Goal: Contribute content: Contribute content

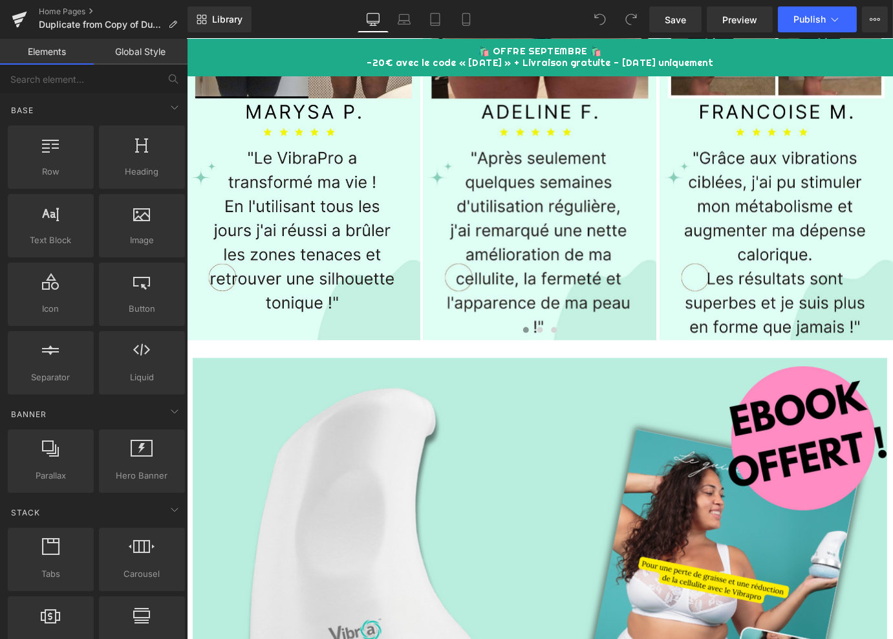
scroll to position [1025, 0]
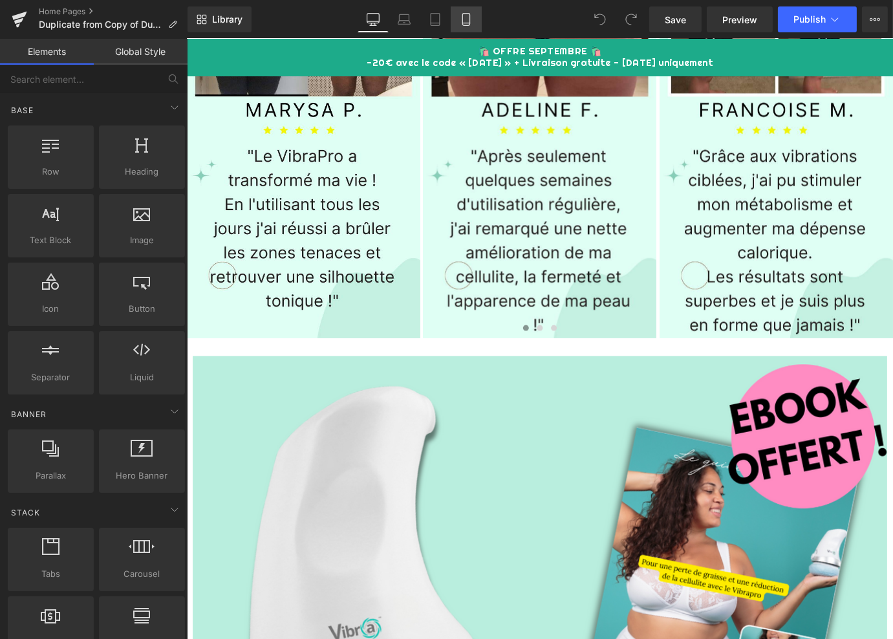
click at [464, 25] on icon at bounding box center [466, 19] width 13 height 13
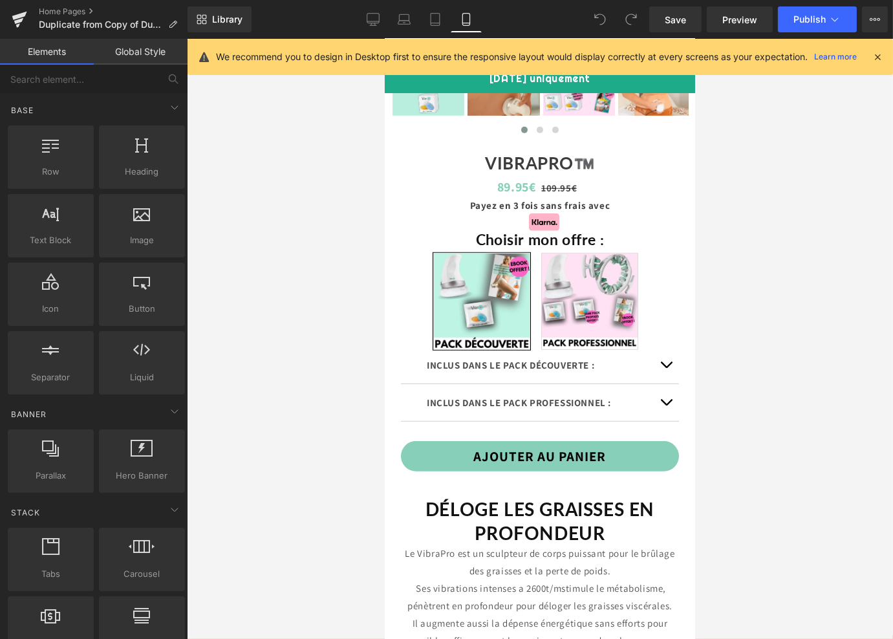
scroll to position [1101, 0]
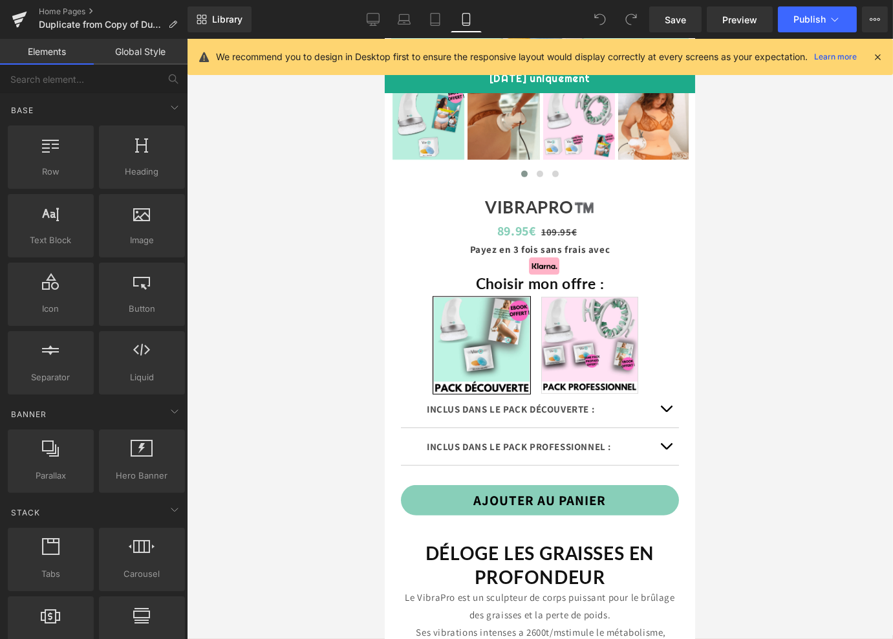
click at [475, 365] on span "PACK DÉCOUVERTE : 1 VIBRAPRO + 3 PROPADS + EBOOK OFFERT" at bounding box center [481, 345] width 97 height 97
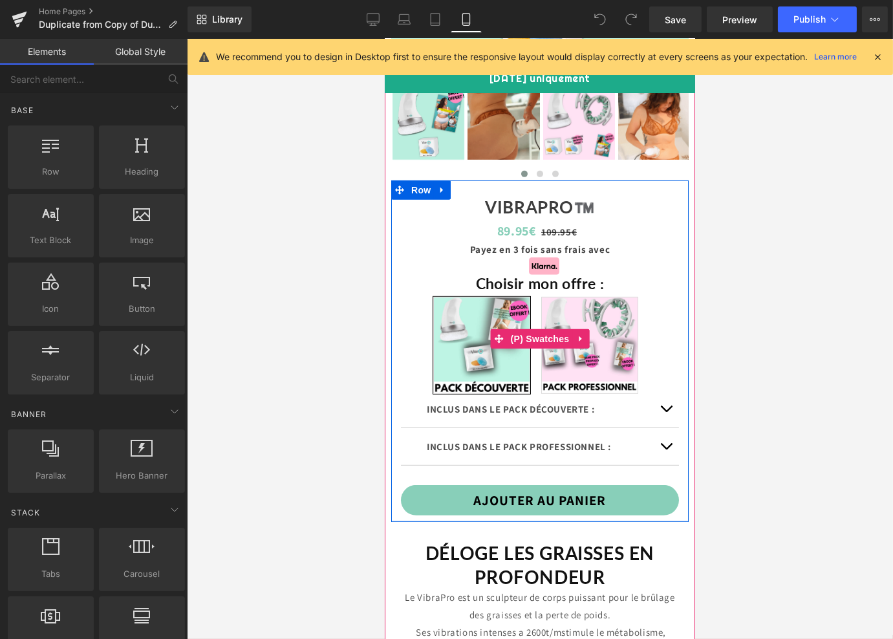
click at [459, 372] on span "PACK DÉCOUVERTE : 1 VIBRAPRO + 3 PROPADS + EBOOK OFFERT" at bounding box center [481, 345] width 97 height 97
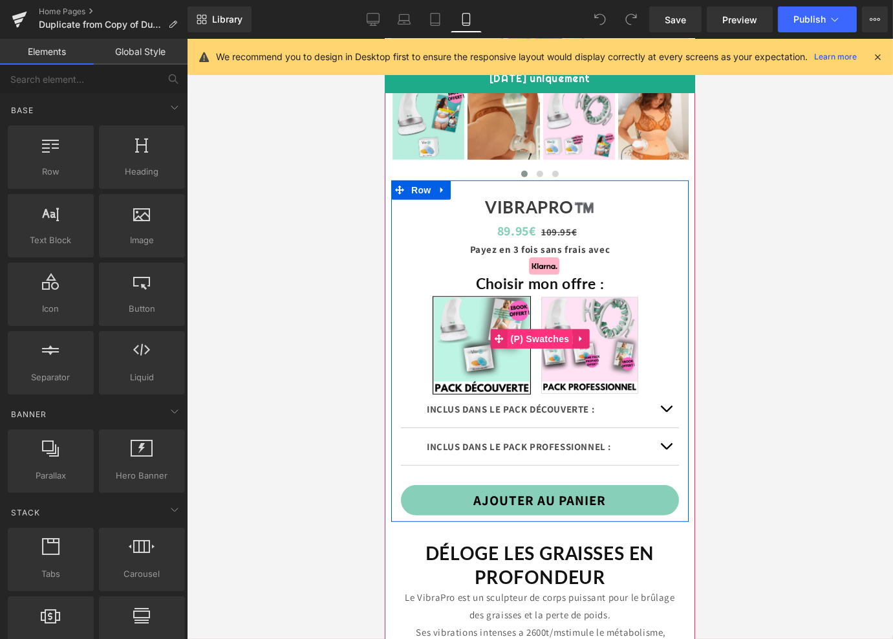
click at [534, 349] on span "(P) Swatches" at bounding box center [539, 338] width 65 height 19
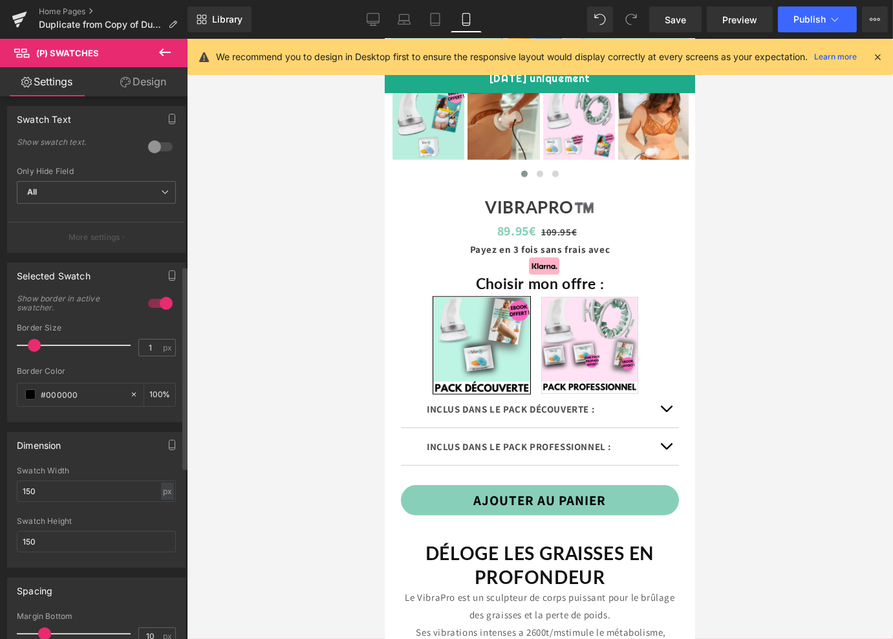
scroll to position [0, 0]
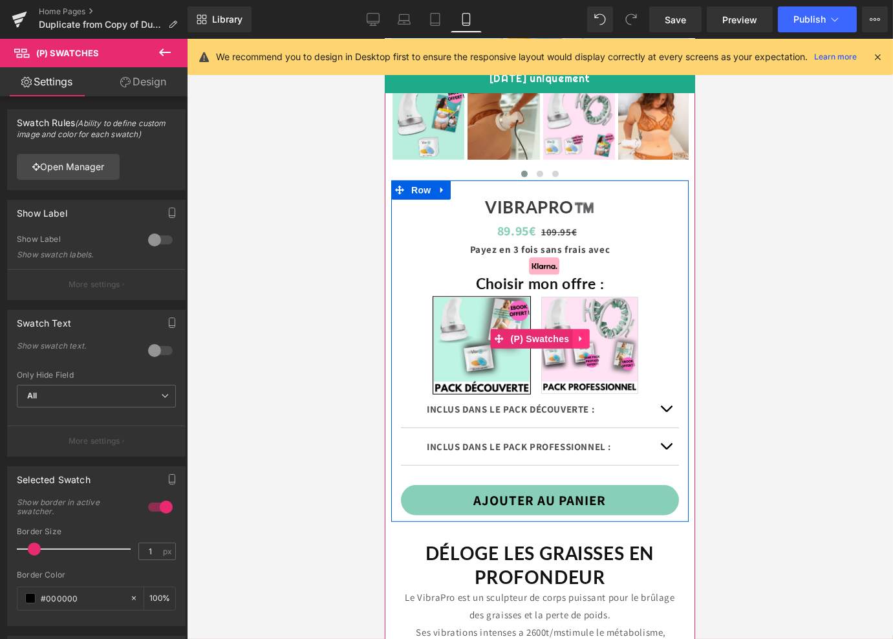
click at [578, 342] on icon at bounding box center [579, 339] width 3 height 6
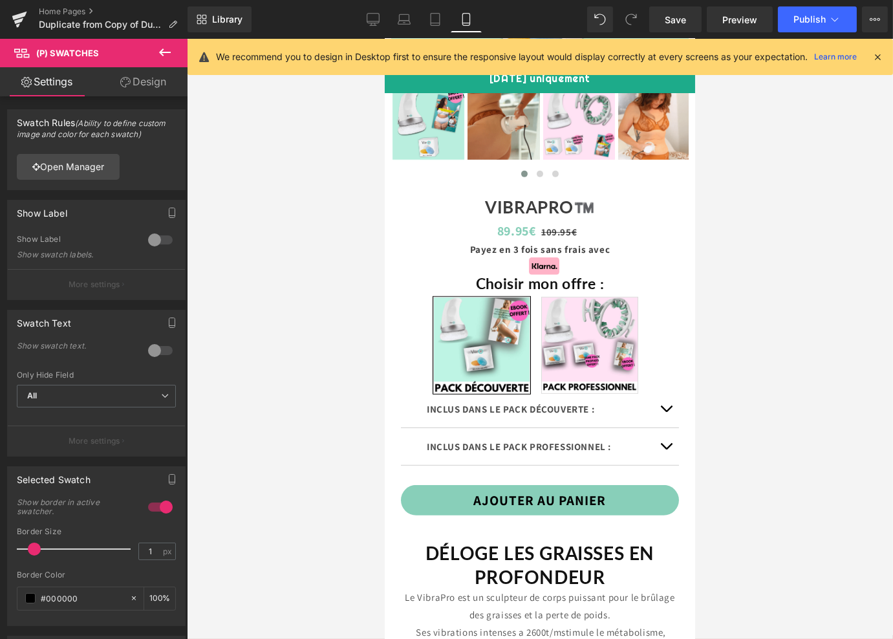
click at [310, 347] on div at bounding box center [540, 339] width 706 height 600
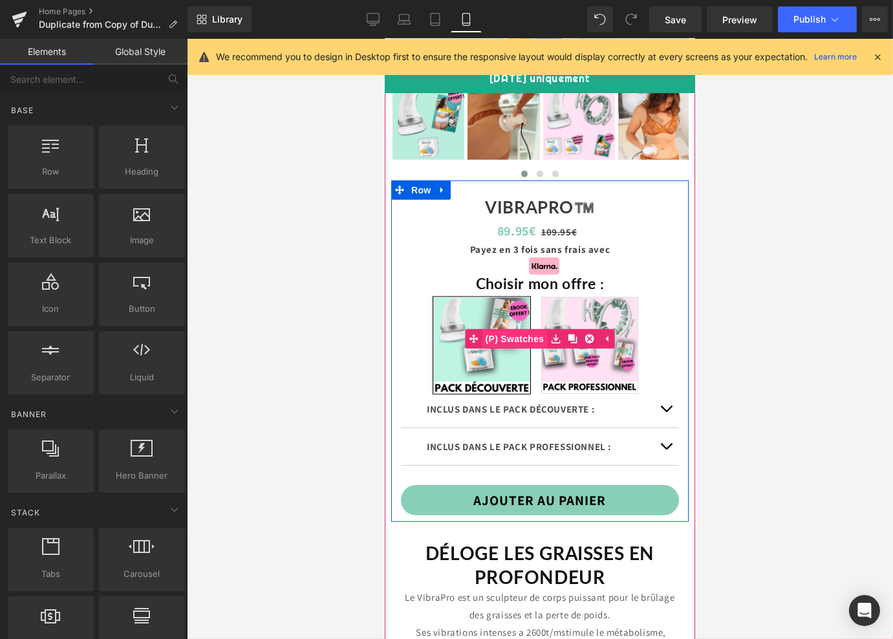
click at [500, 349] on link "(P) Swatches" at bounding box center [506, 338] width 82 height 19
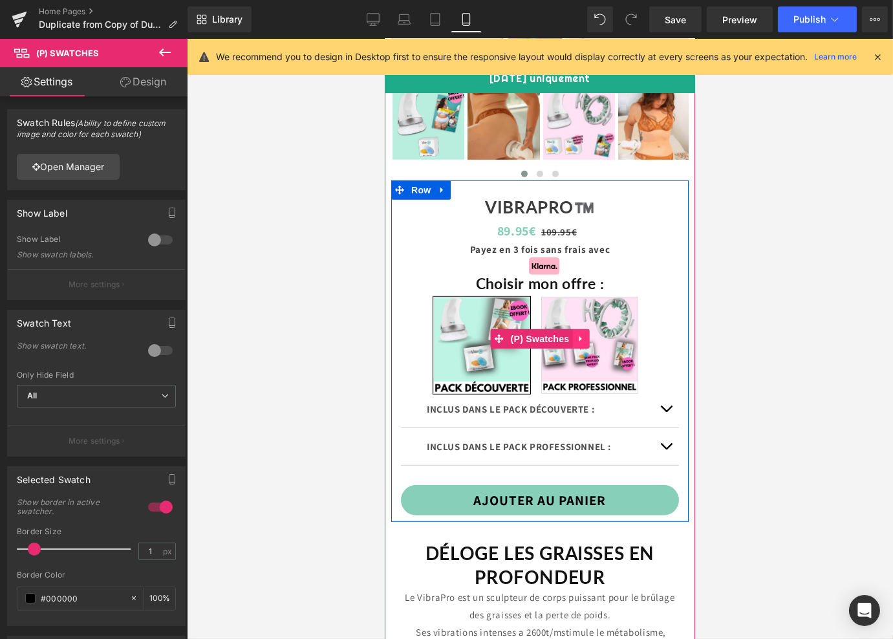
click at [585, 349] on link at bounding box center [580, 338] width 17 height 19
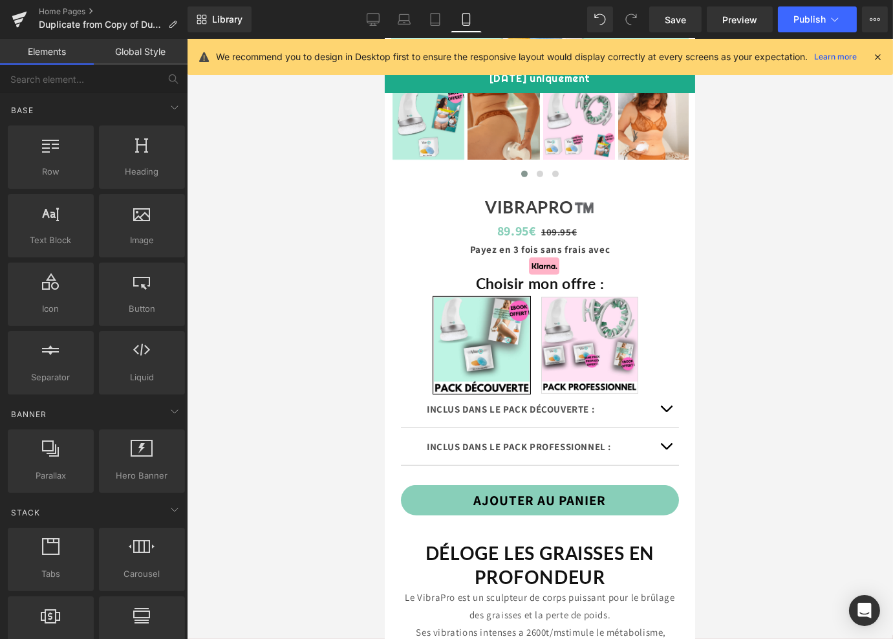
click at [276, 304] on div at bounding box center [540, 339] width 706 height 600
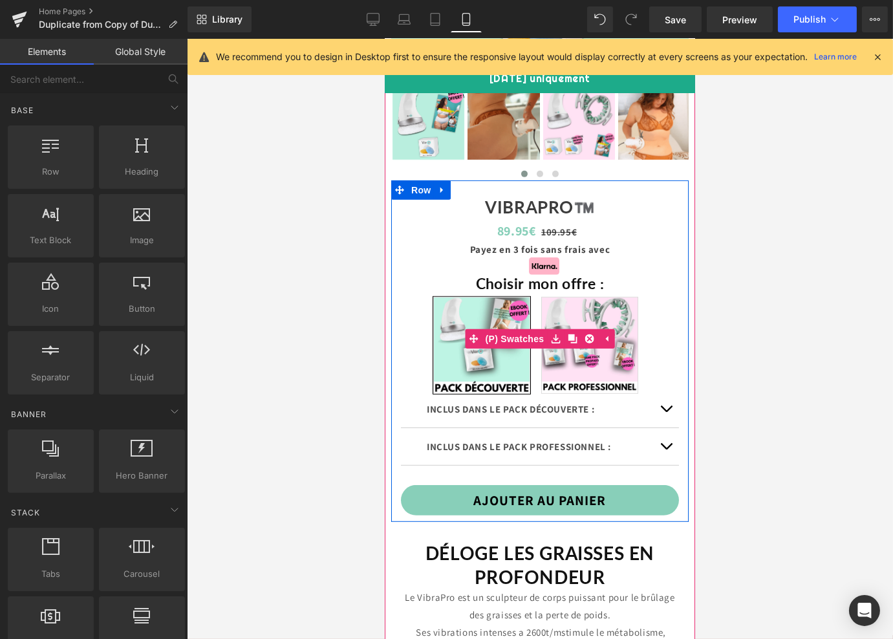
click at [448, 332] on span "PACK DÉCOUVERTE : 1 VIBRAPRO + 3 PROPADS + EBOOK OFFERT" at bounding box center [481, 345] width 97 height 97
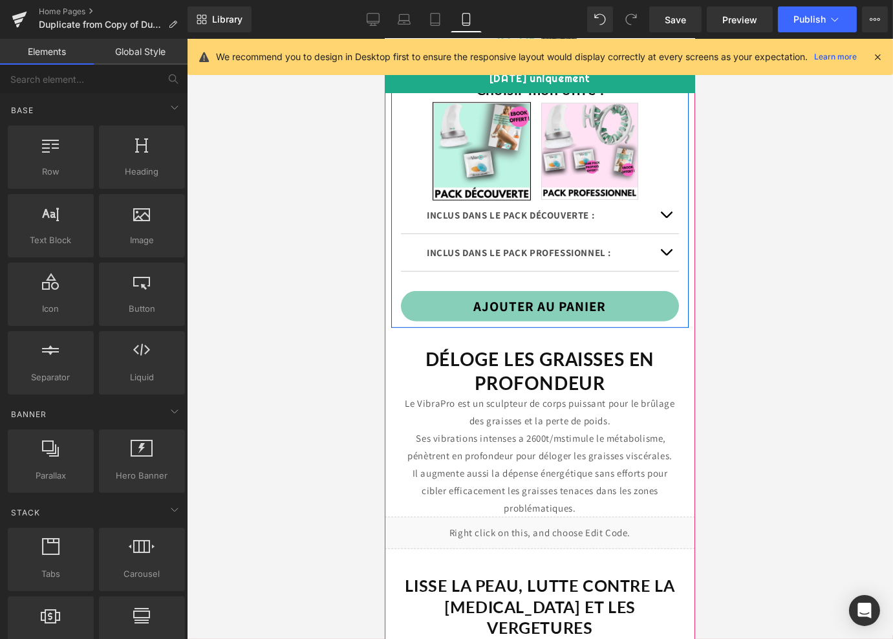
scroll to position [1296, 0]
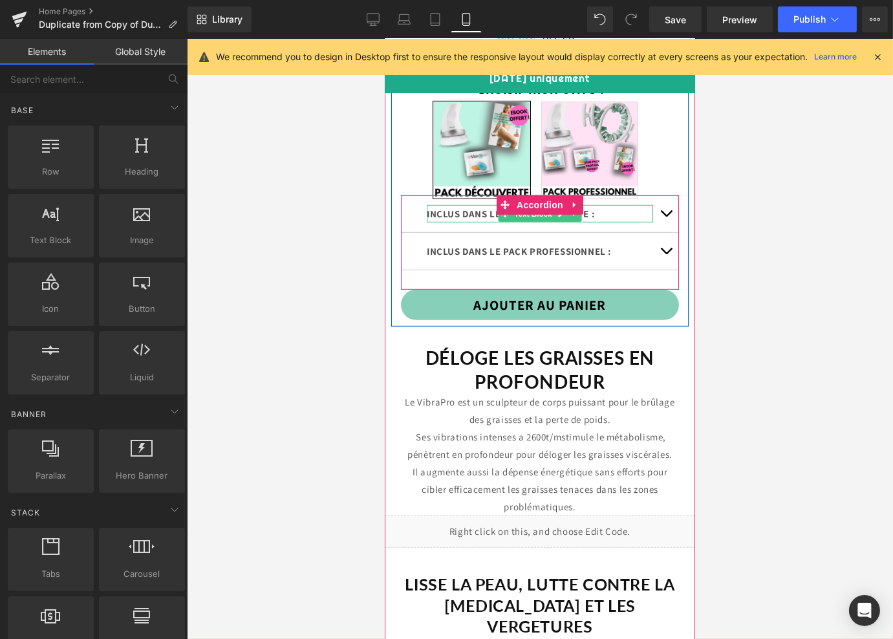
click at [486, 223] on p "INCLUS DANS LE PACK DÉCOUVERTE :" at bounding box center [539, 213] width 226 height 17
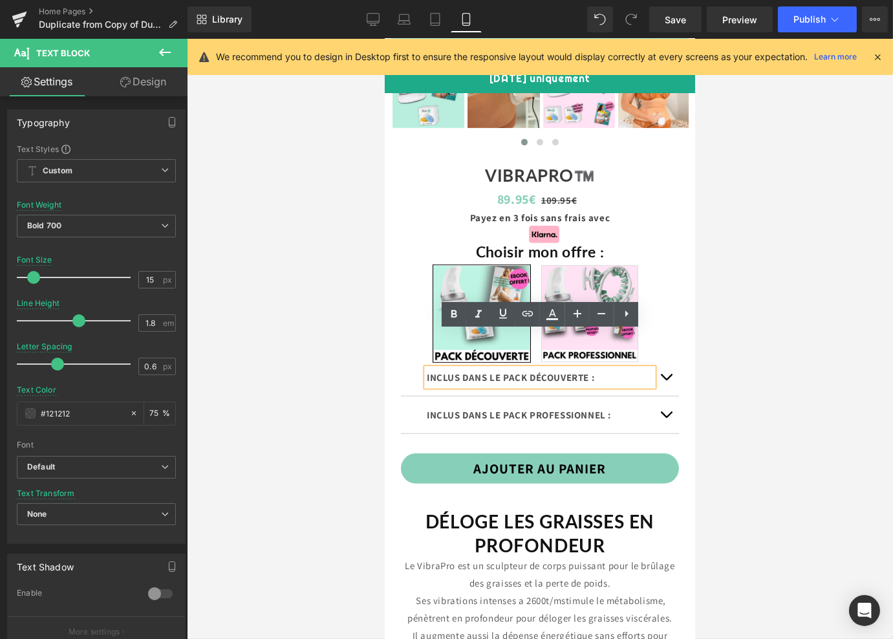
scroll to position [1126, 0]
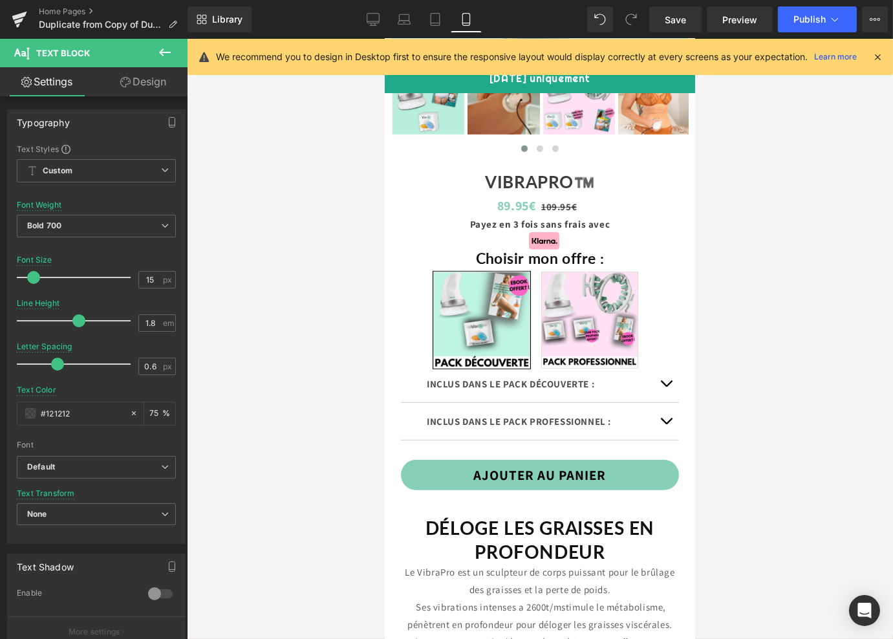
click at [133, 79] on link "Design" at bounding box center [143, 81] width 94 height 29
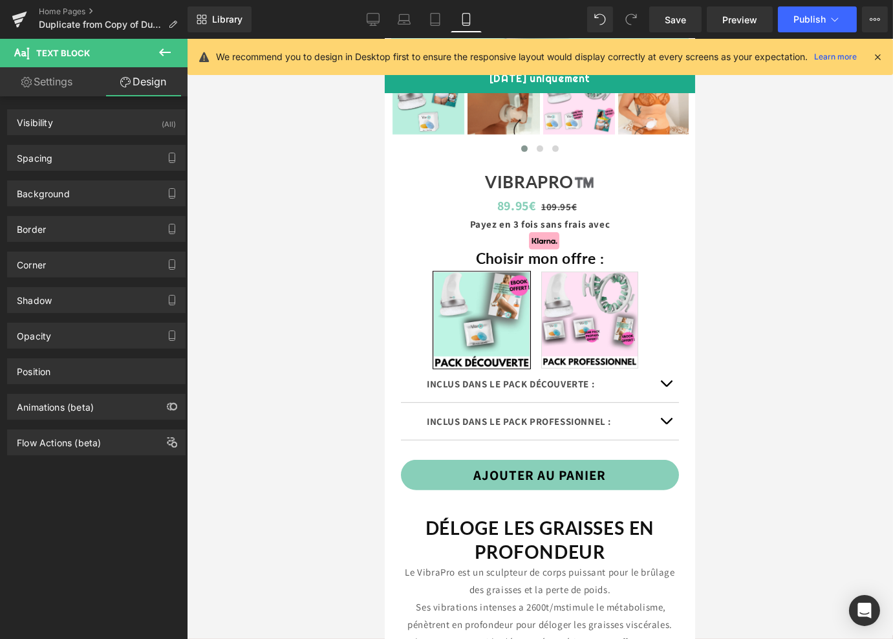
click at [49, 74] on link "Settings" at bounding box center [47, 81] width 94 height 29
type input "75"
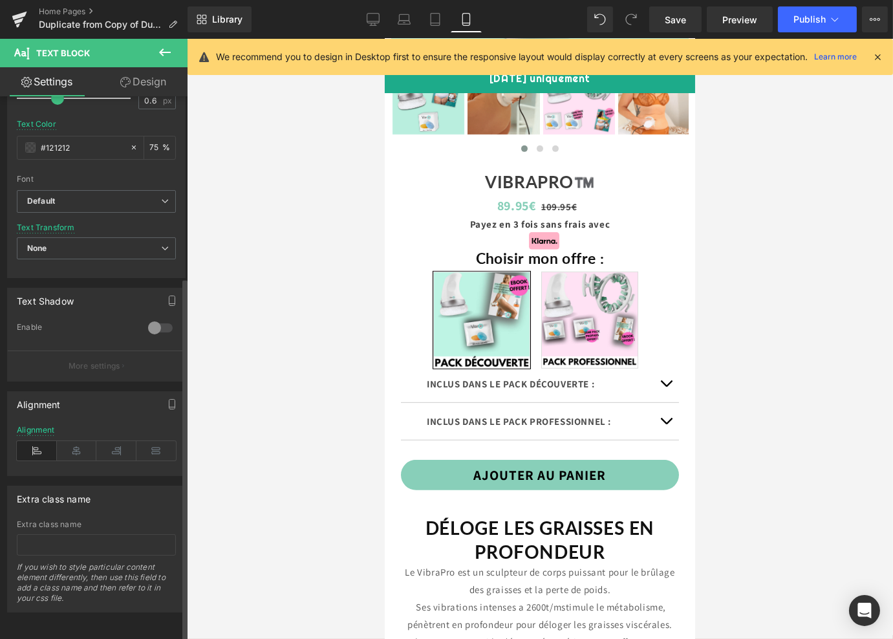
scroll to position [0, 0]
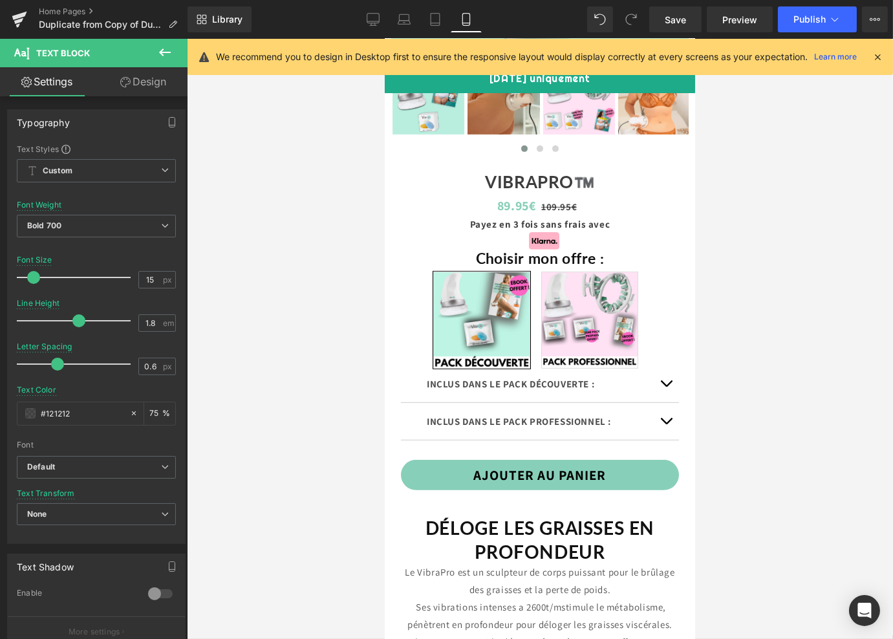
click at [316, 324] on div at bounding box center [540, 339] width 706 height 600
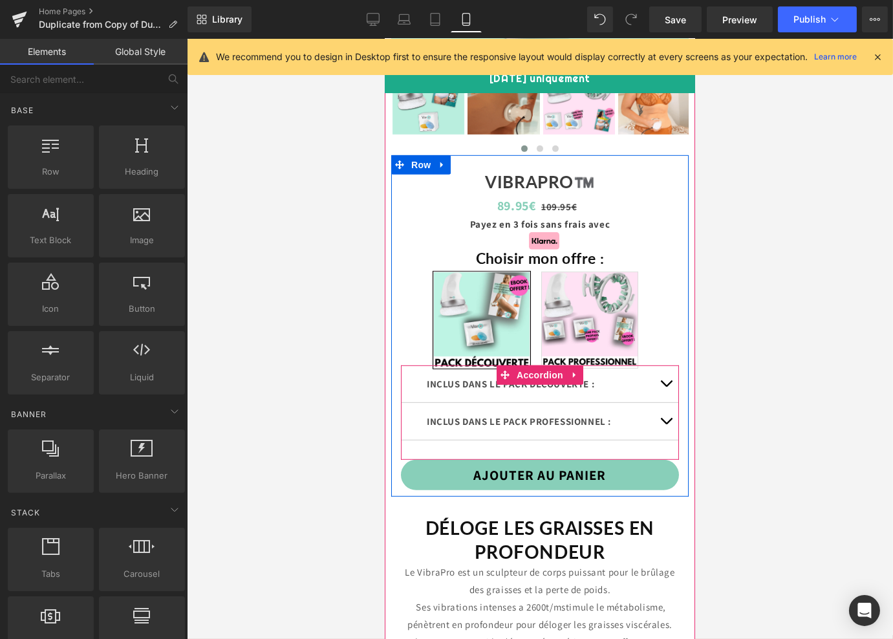
click at [668, 402] on button "button" at bounding box center [666, 383] width 26 height 37
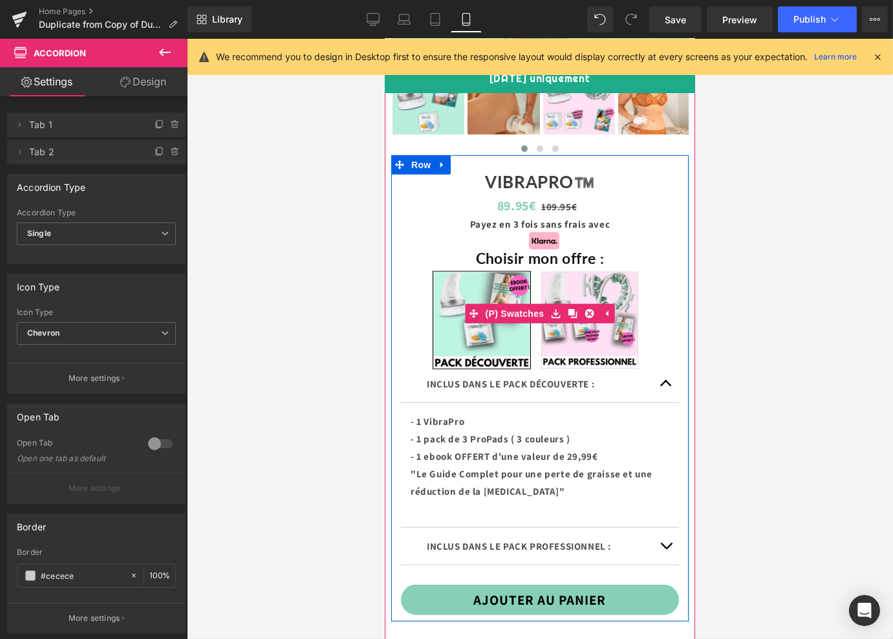
click at [450, 321] on span "PACK DÉCOUVERTE : 1 VIBRAPRO + 3 PROPADS + EBOOK OFFERT" at bounding box center [481, 320] width 97 height 97
click at [570, 307] on span "PACK PRO : 1 VIBRAPRO + 1 ROLLER CELLULIFT + 3 PROPADS + 3 PROPADS OFFERT + EBO…" at bounding box center [589, 320] width 97 height 97
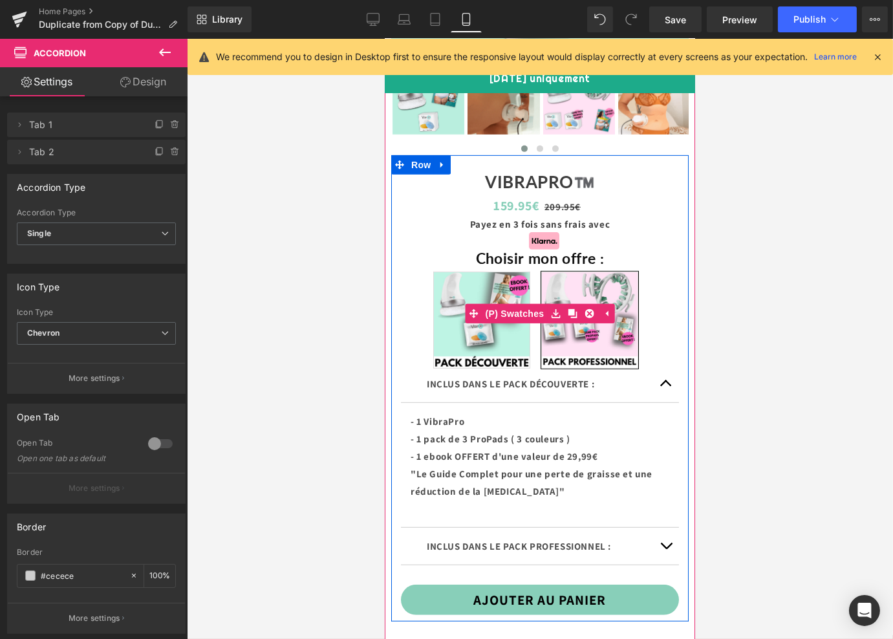
click at [489, 307] on span "PACK DÉCOUVERTE : 1 VIBRAPRO + 3 PROPADS + EBOOK OFFERT" at bounding box center [481, 320] width 97 height 97
click at [580, 304] on span "PACK PRO : 1 VIBRAPRO + 1 ROLLER CELLULIFT + 3 PROPADS + 3 PROPADS OFFERT + EBO…" at bounding box center [589, 320] width 97 height 97
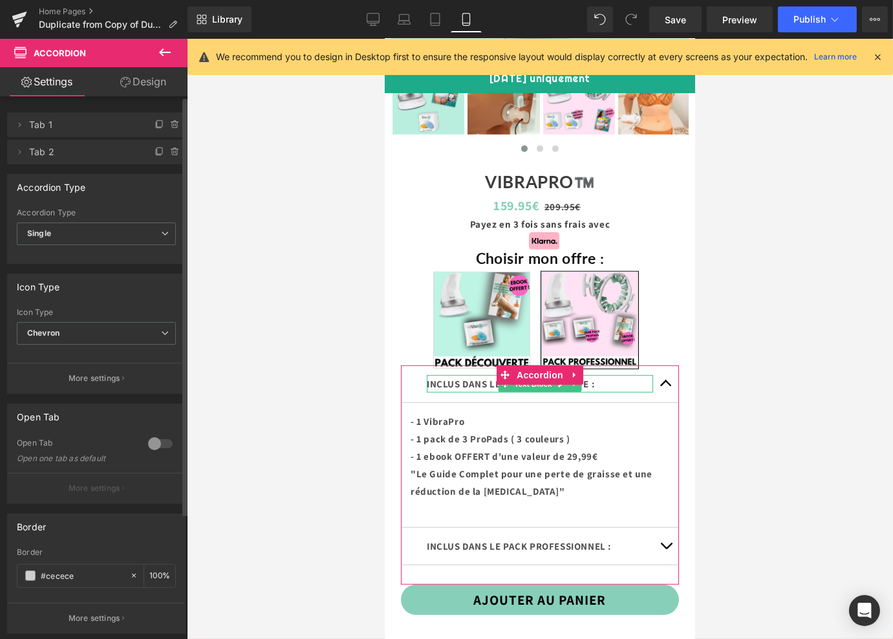
click at [44, 132] on span "Tab 1" at bounding box center [83, 125] width 109 height 25
click at [42, 122] on span "Tab 1" at bounding box center [83, 125] width 109 height 25
click at [19, 126] on icon at bounding box center [20, 124] width 3 height 5
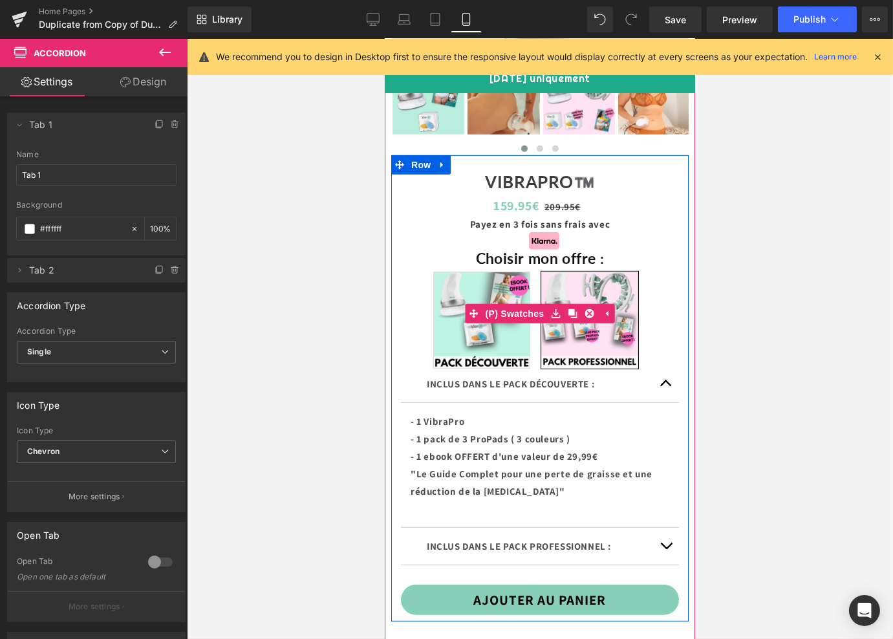
click at [454, 310] on span "PACK DÉCOUVERTE : 1 VIBRAPRO + 3 PROPADS + EBOOK OFFERT" at bounding box center [481, 320] width 97 height 97
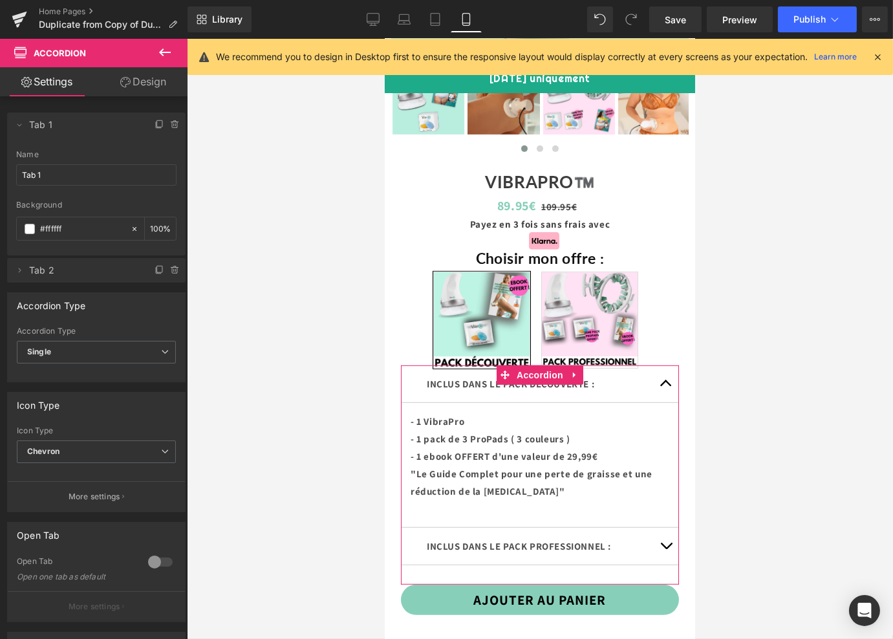
click at [135, 83] on link "Design" at bounding box center [143, 81] width 94 height 29
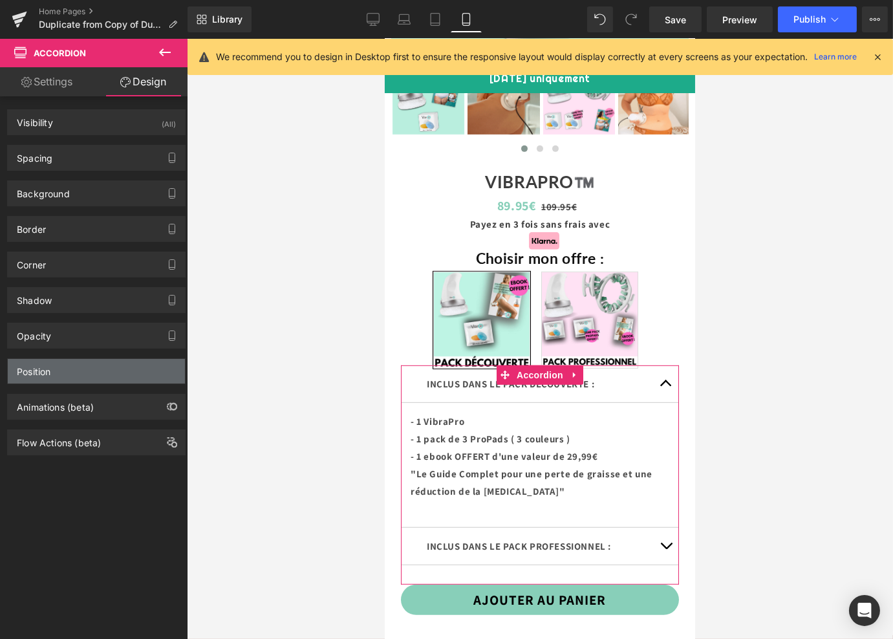
click at [67, 362] on div "Position" at bounding box center [96, 371] width 177 height 25
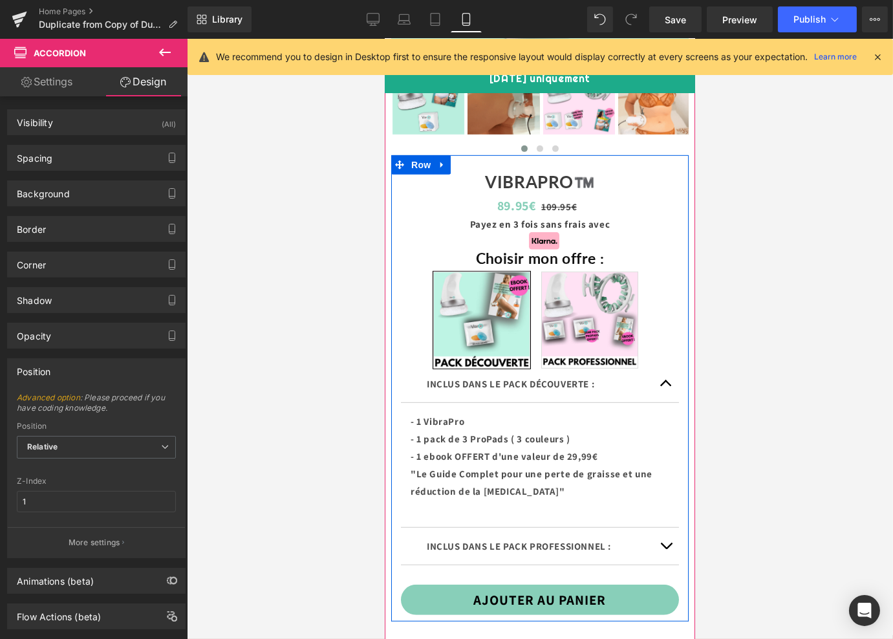
click at [414, 232] on p "Payez en 3 fois sans frais avec" at bounding box center [539, 224] width 278 height 15
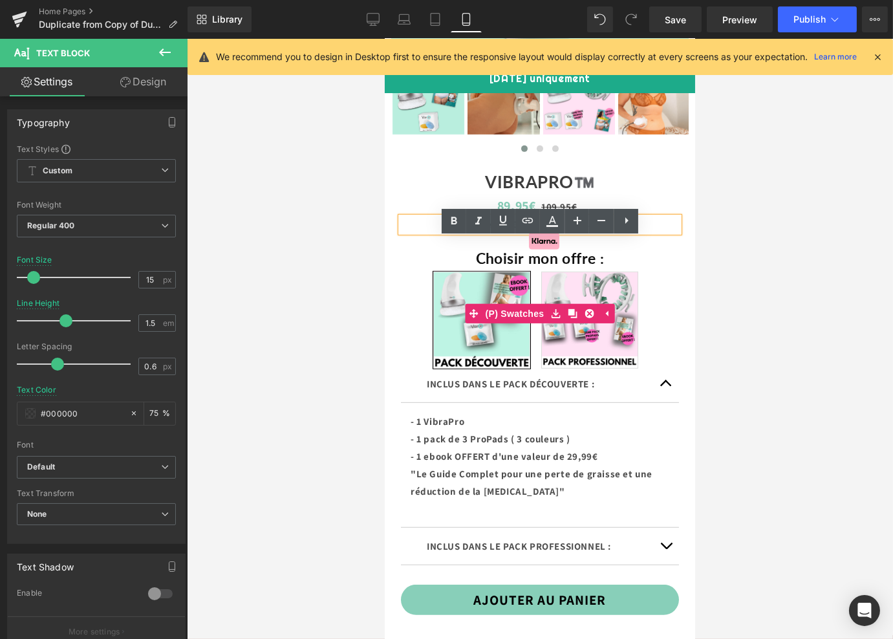
click at [406, 323] on div "PACK DÉCOUVERTE : 1 VIBRAPRO + 3 PROPADS + EBOOK OFFERT PACK PRO : 1 VIBRAPRO +…" at bounding box center [539, 323] width 278 height 103
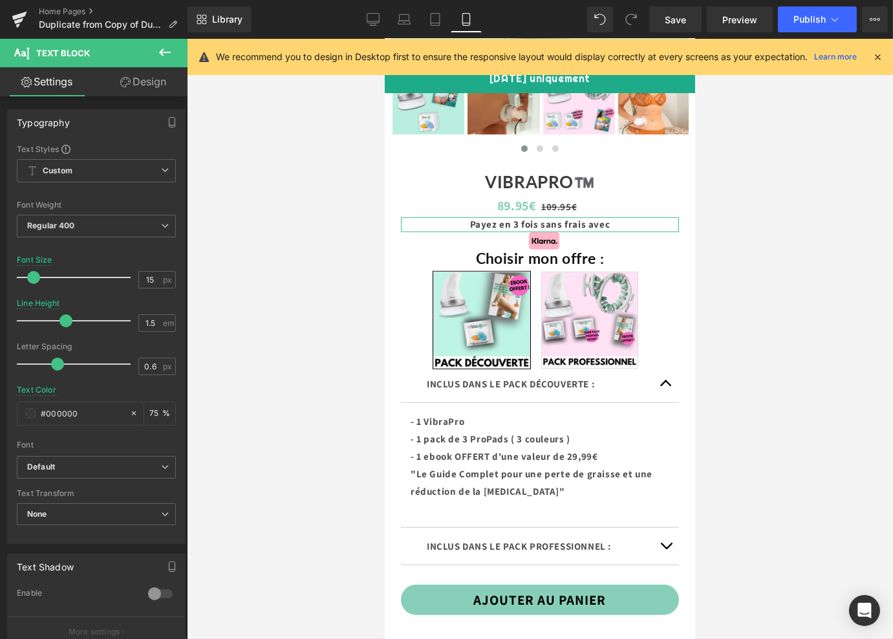
click at [146, 84] on link "Design" at bounding box center [143, 81] width 94 height 29
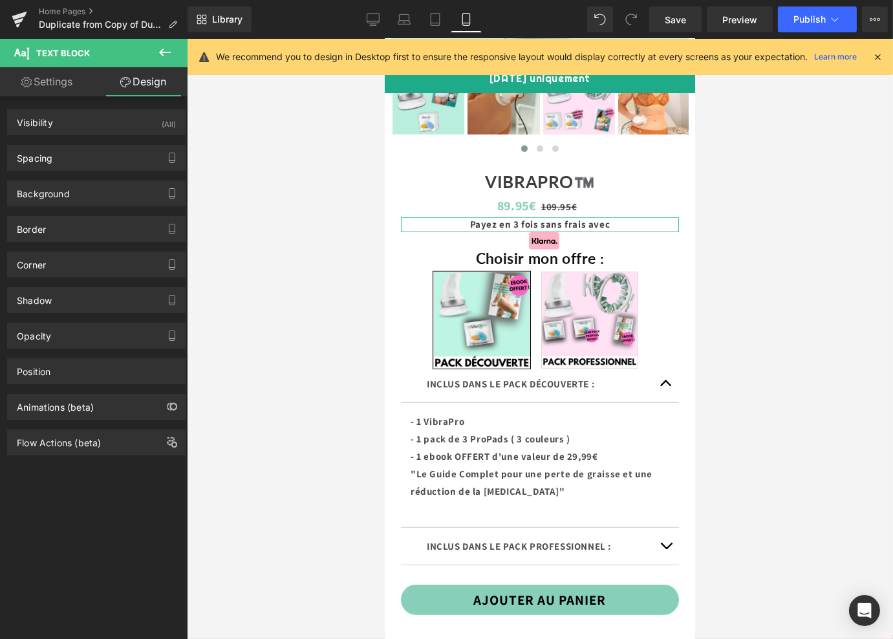
click at [64, 81] on link "Settings" at bounding box center [47, 81] width 94 height 29
type input "75"
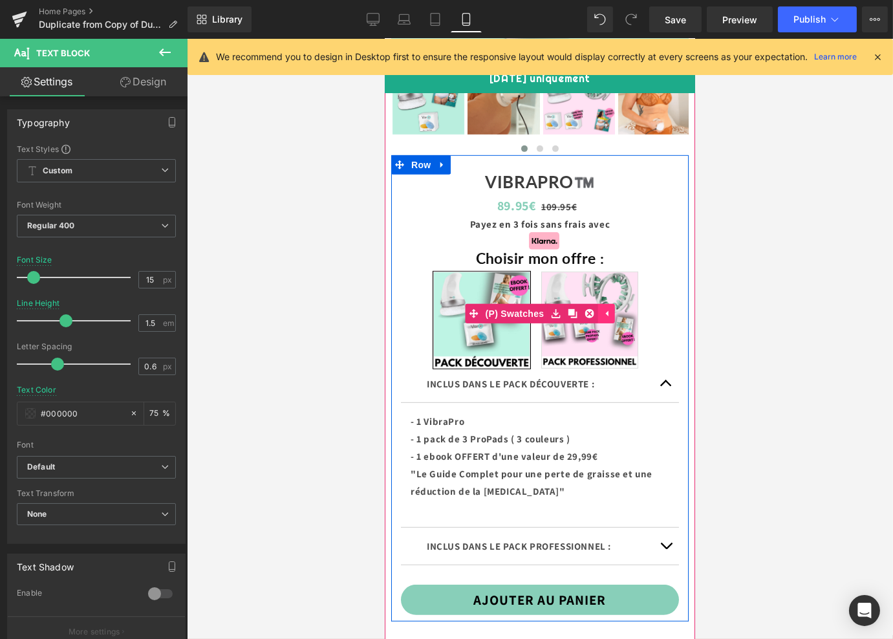
click at [602, 319] on icon at bounding box center [605, 314] width 9 height 10
click at [526, 323] on span "(P) Swatches" at bounding box center [539, 313] width 65 height 19
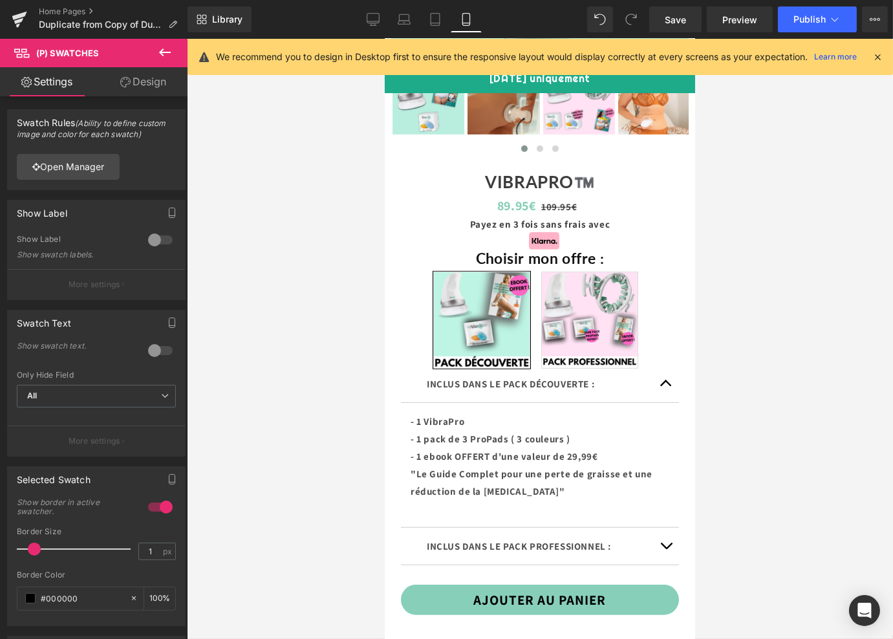
click at [137, 79] on link "Design" at bounding box center [143, 81] width 94 height 29
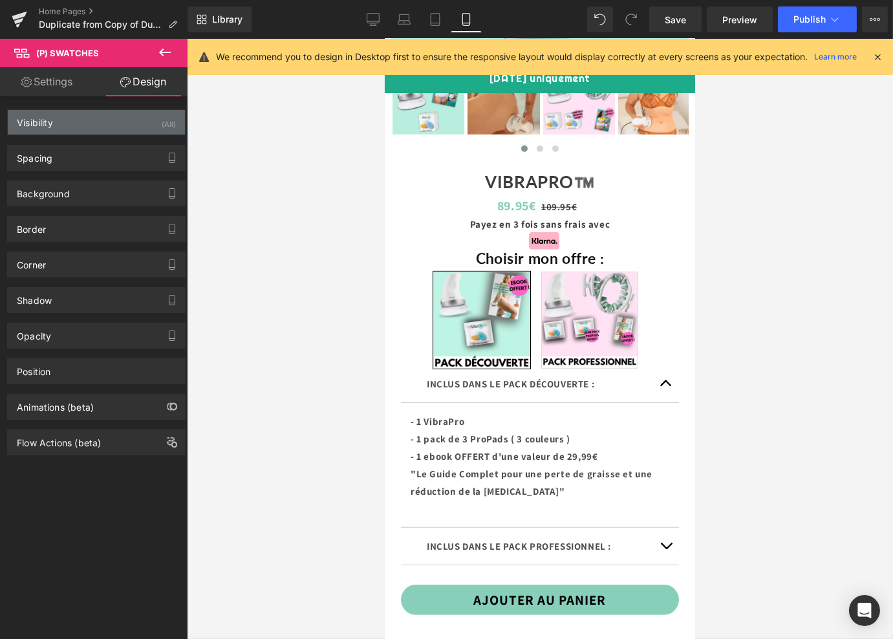
click at [65, 114] on div "Visibility (All)" at bounding box center [96, 122] width 177 height 25
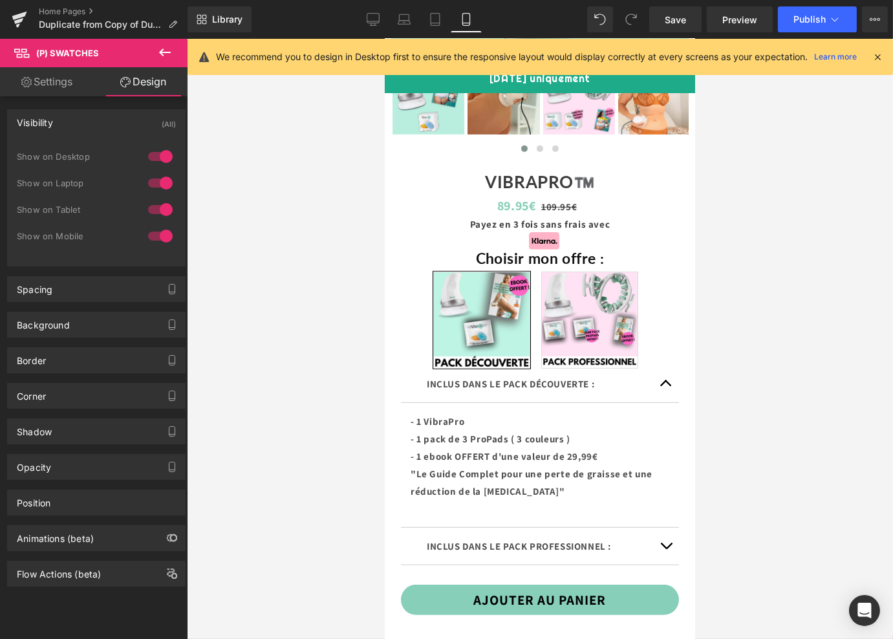
click at [65, 114] on div "Visibility (All)" at bounding box center [96, 122] width 177 height 25
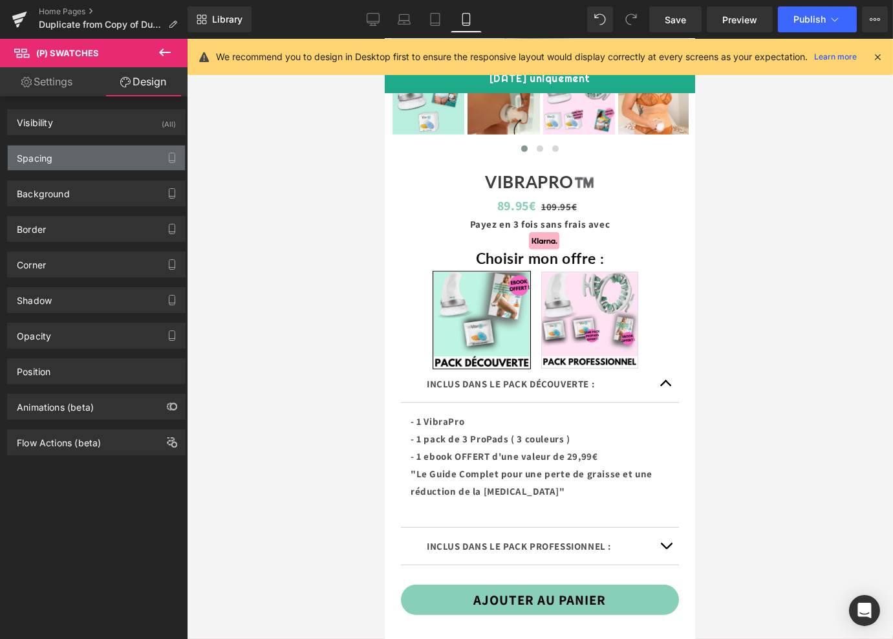
click at [58, 165] on div "Spacing" at bounding box center [96, 158] width 177 height 25
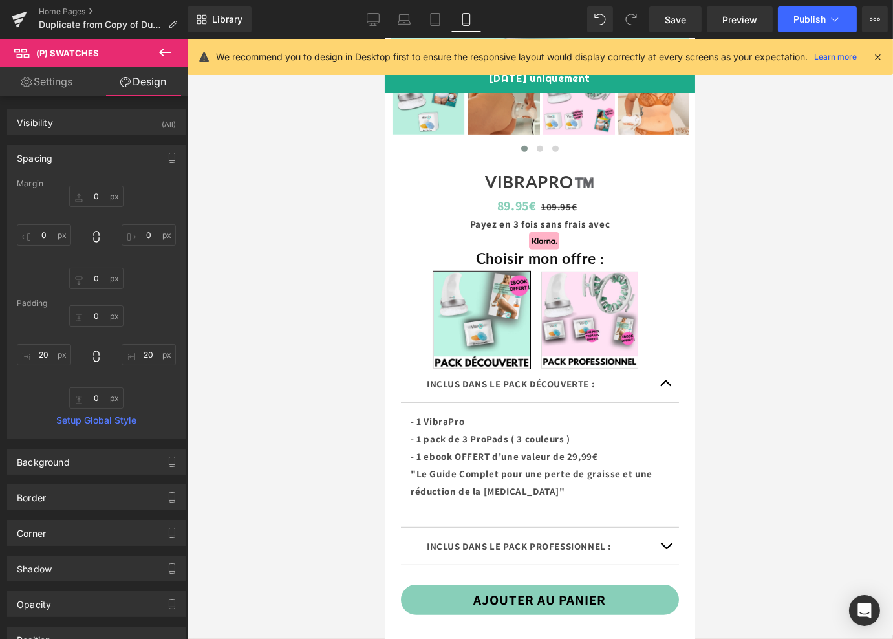
click at [58, 165] on div "Spacing" at bounding box center [96, 158] width 177 height 25
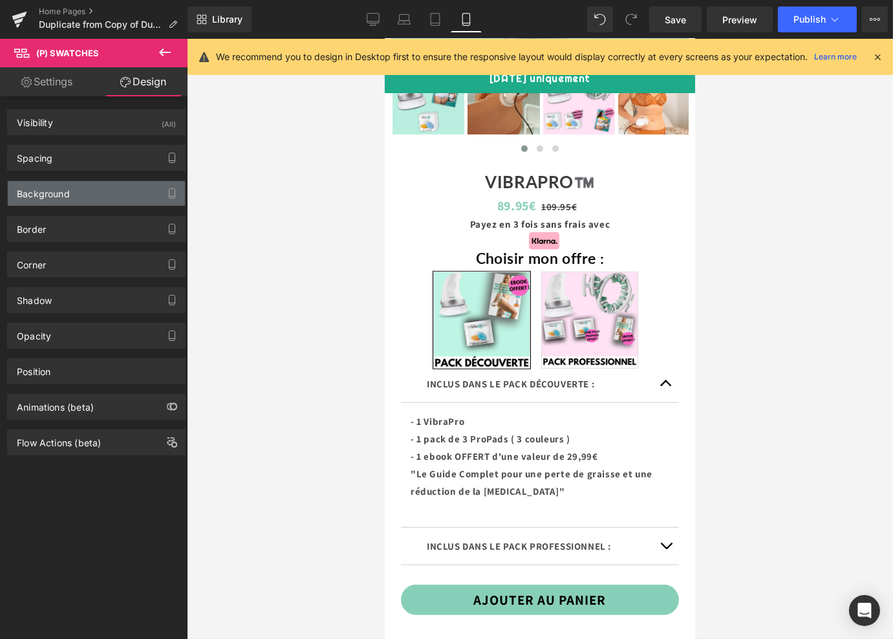
click at [58, 204] on div "Background" at bounding box center [96, 193] width 177 height 25
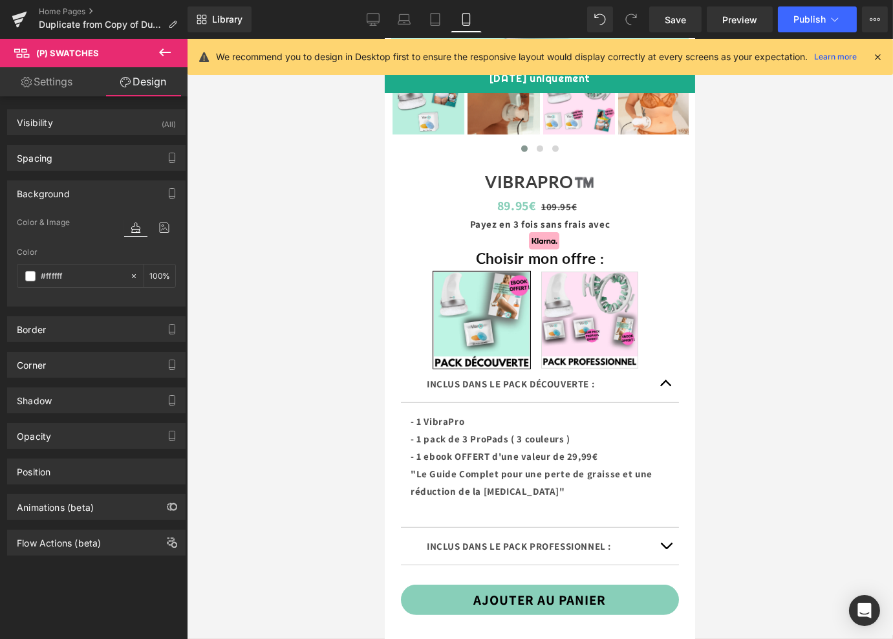
click at [58, 204] on div "Background" at bounding box center [96, 193] width 177 height 25
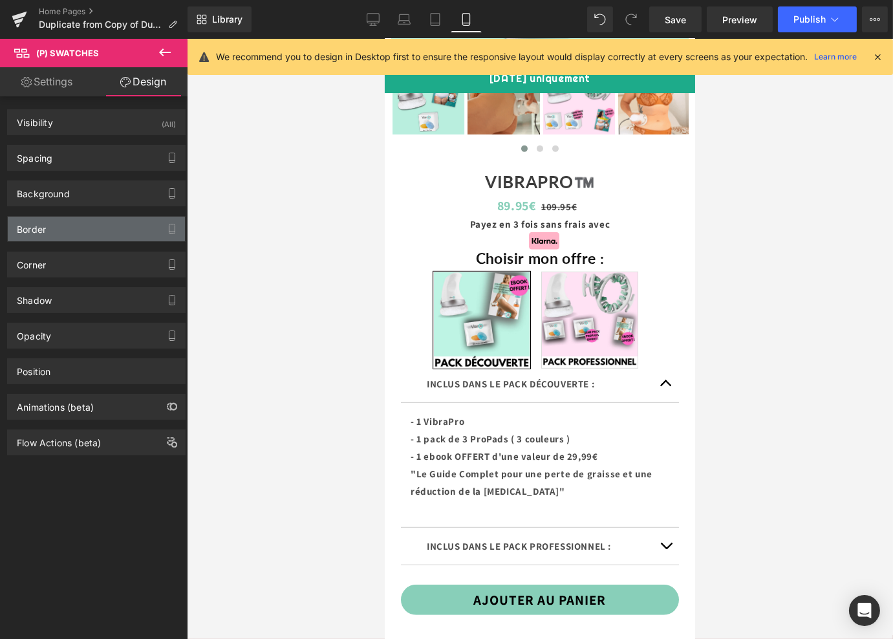
click at [58, 230] on div "Border" at bounding box center [96, 229] width 177 height 25
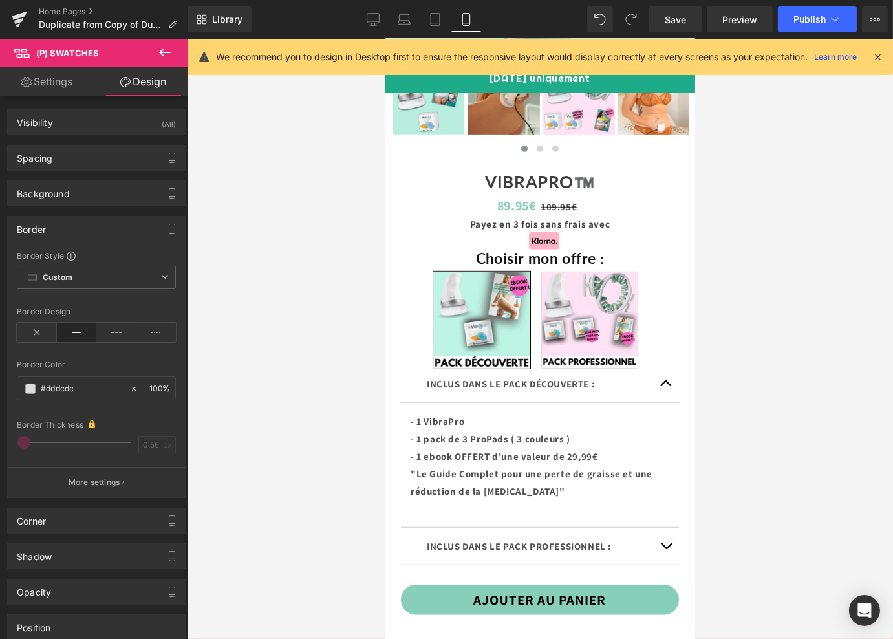
click at [58, 230] on div "Border" at bounding box center [96, 229] width 177 height 25
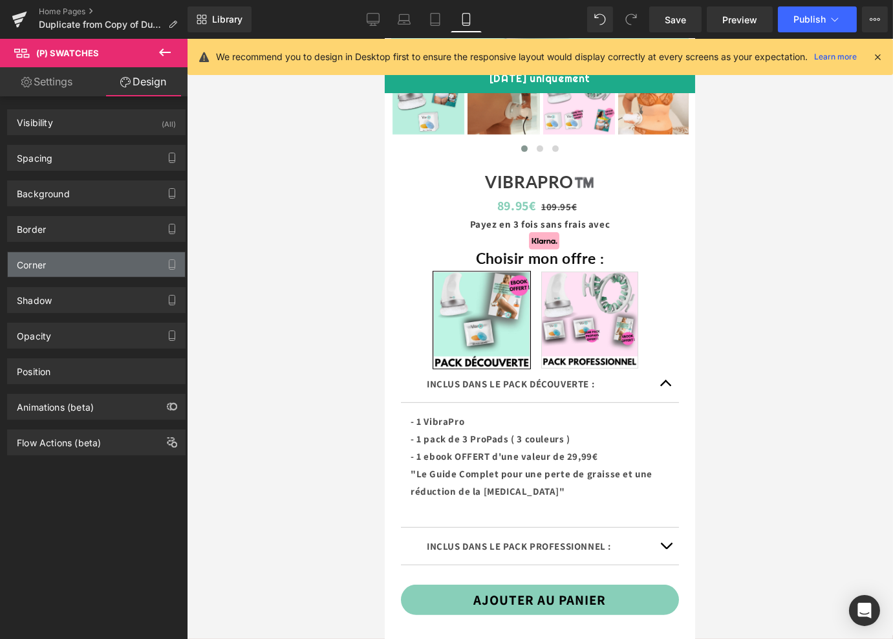
click at [58, 268] on div "Corner" at bounding box center [96, 264] width 177 height 25
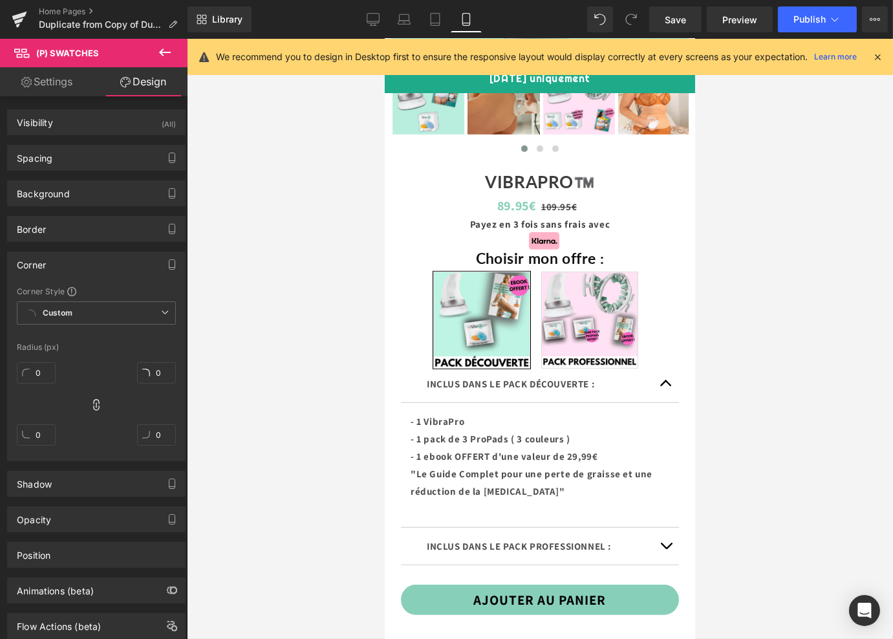
click at [58, 268] on div "Corner" at bounding box center [96, 264] width 177 height 25
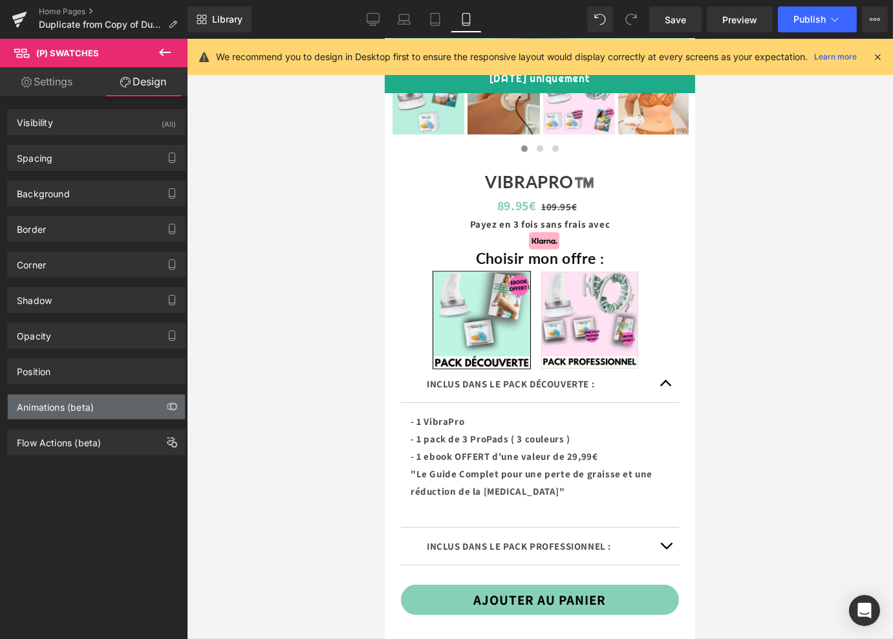
click at [58, 397] on div "Animations (beta)" at bounding box center [55, 404] width 77 height 18
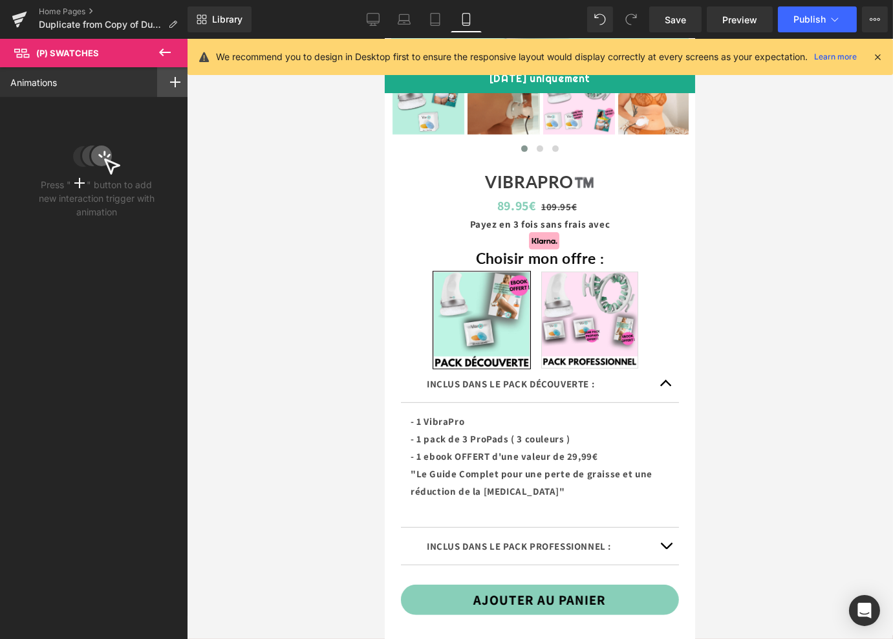
click at [164, 81] on div at bounding box center [175, 82] width 36 height 30
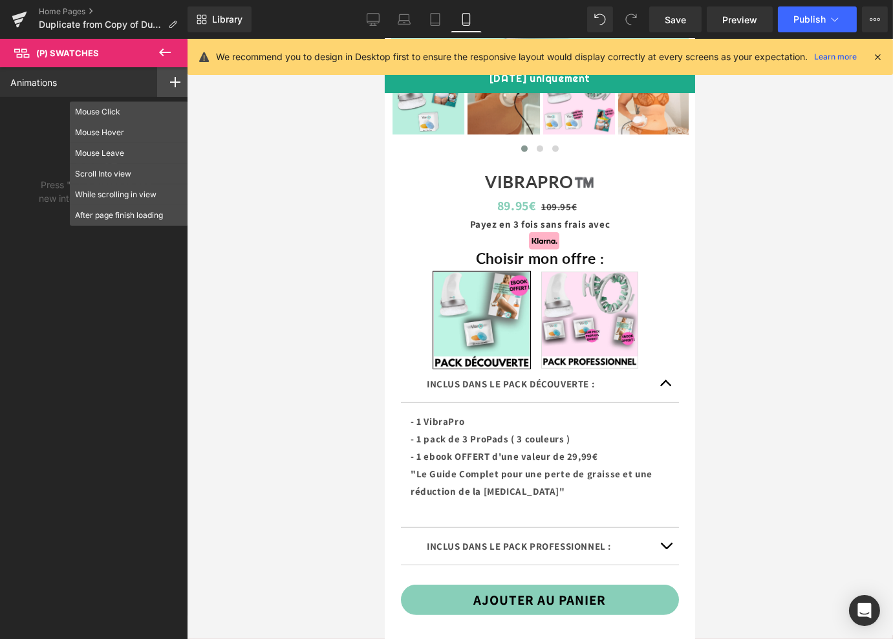
click at [161, 54] on icon at bounding box center [165, 53] width 12 height 8
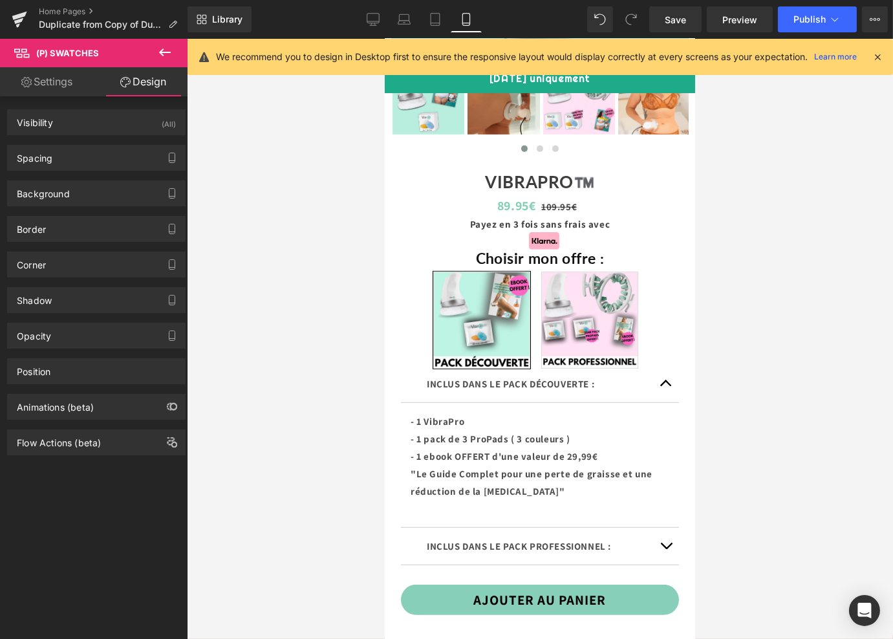
click at [71, 52] on span "(P) Swatches" at bounding box center [67, 53] width 63 height 10
click at [58, 73] on link "Settings" at bounding box center [47, 81] width 94 height 29
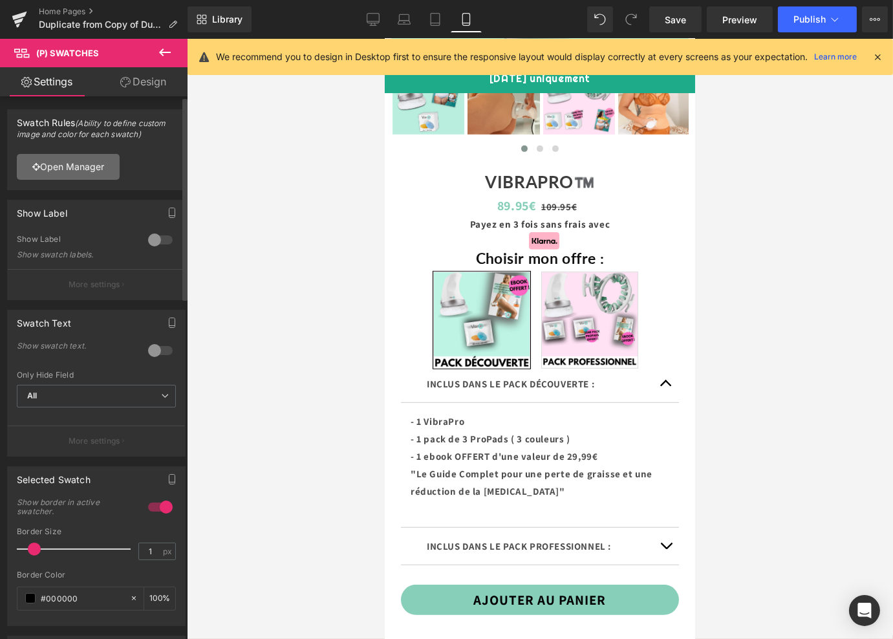
click at [56, 164] on link "Open Manager" at bounding box center [68, 167] width 103 height 26
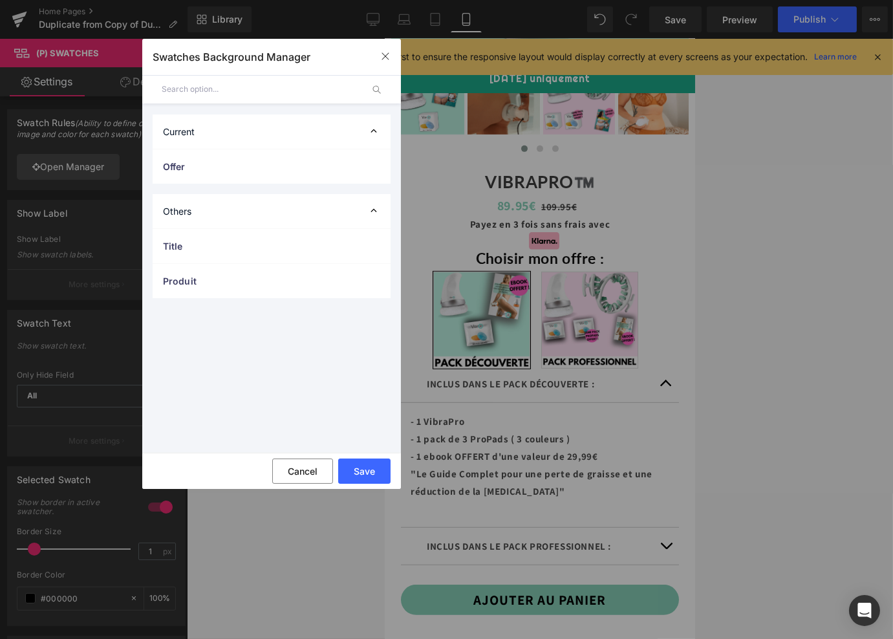
click at [296, 135] on div "Current" at bounding box center [272, 131] width 238 height 34
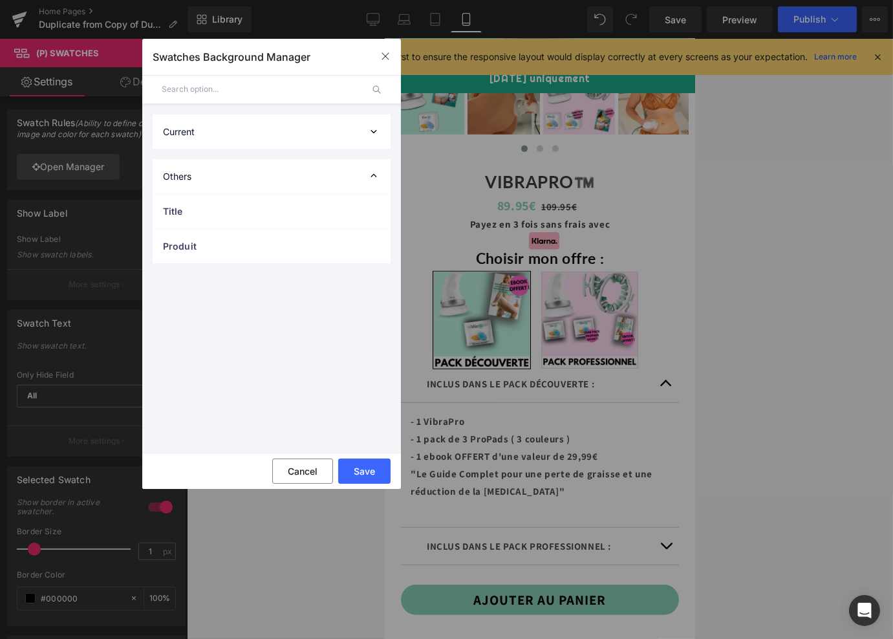
click at [296, 135] on div "Current" at bounding box center [272, 131] width 238 height 34
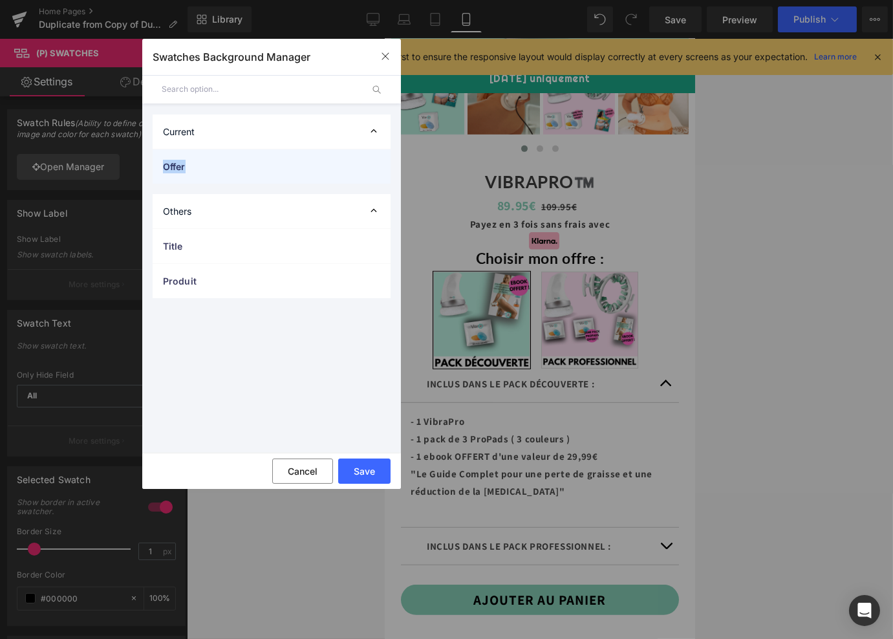
click at [255, 158] on div "Offer" at bounding box center [272, 166] width 238 height 34
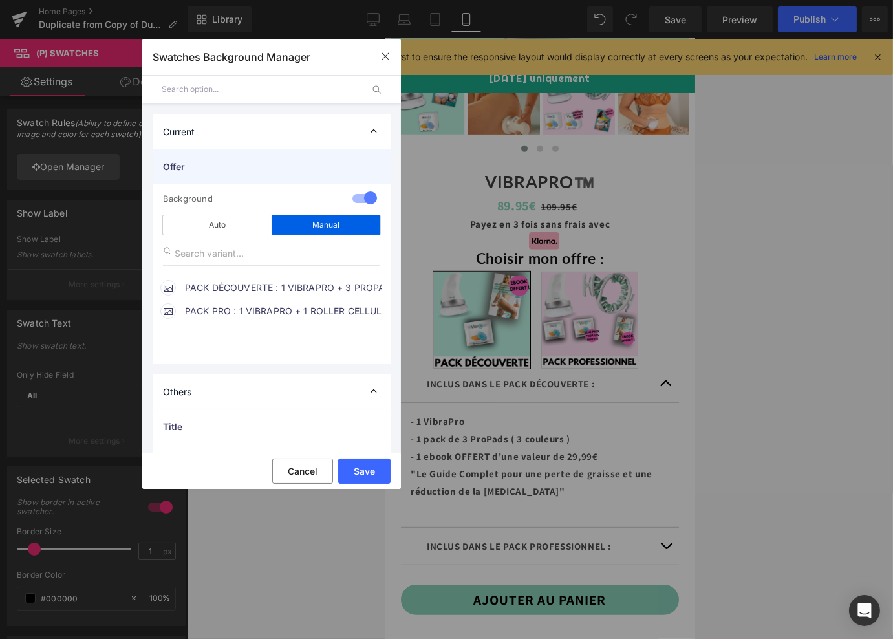
click at [255, 158] on div "Offer" at bounding box center [272, 166] width 238 height 34
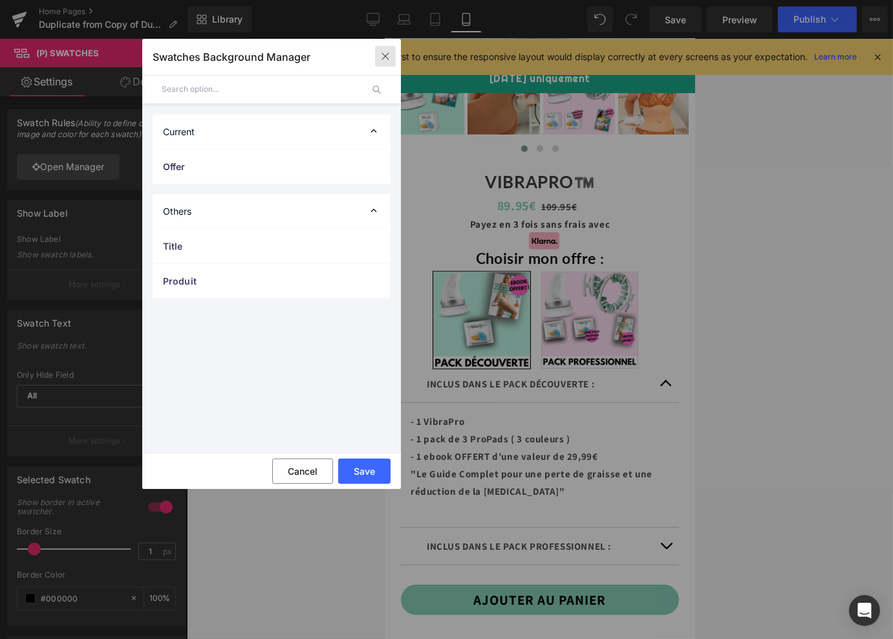
click at [382, 55] on icon "button" at bounding box center [385, 56] width 10 height 10
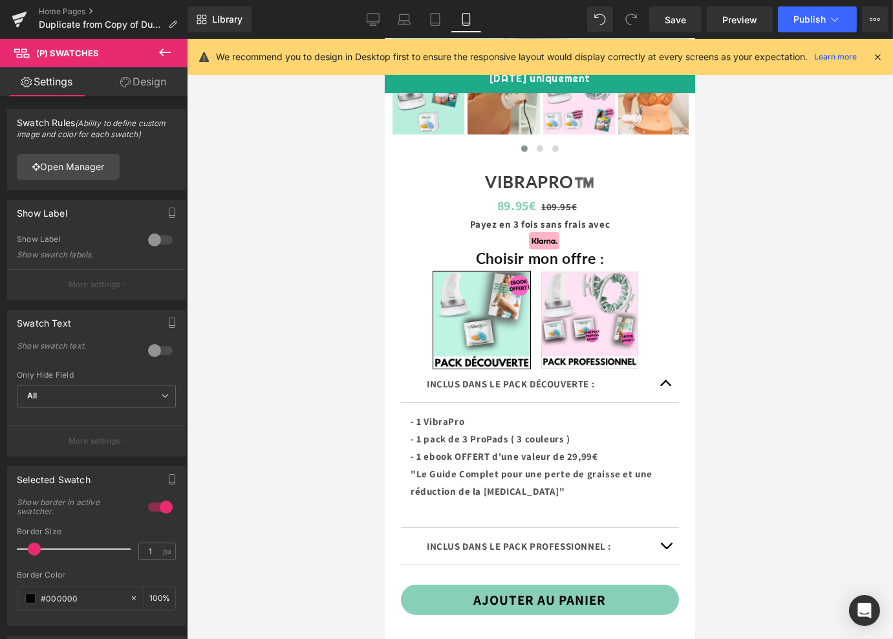
drag, startPoint x: 480, startPoint y: 325, endPoint x: 345, endPoint y: 311, distance: 135.3
click at [374, 25] on icon at bounding box center [373, 19] width 13 height 13
type input "100"
type input "435"
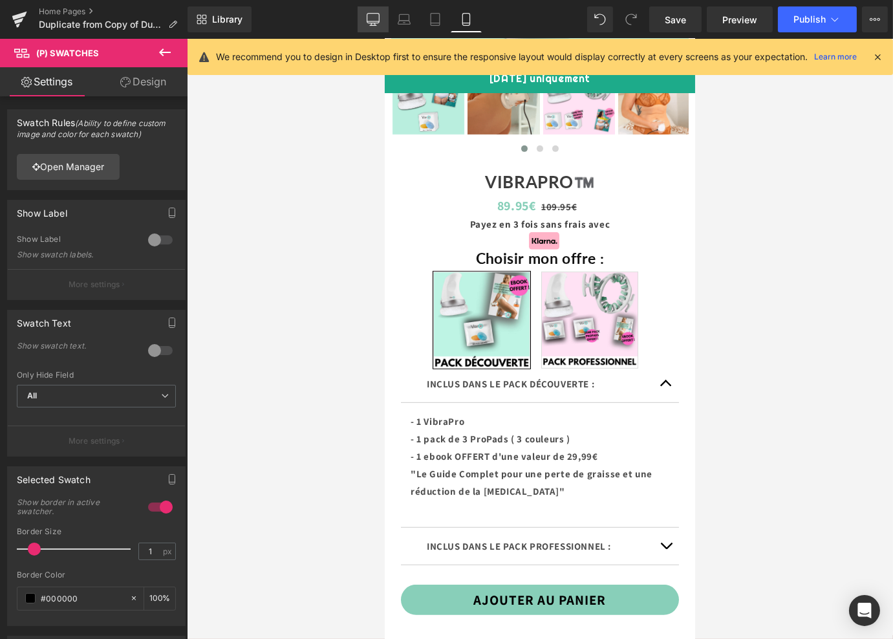
type input "435"
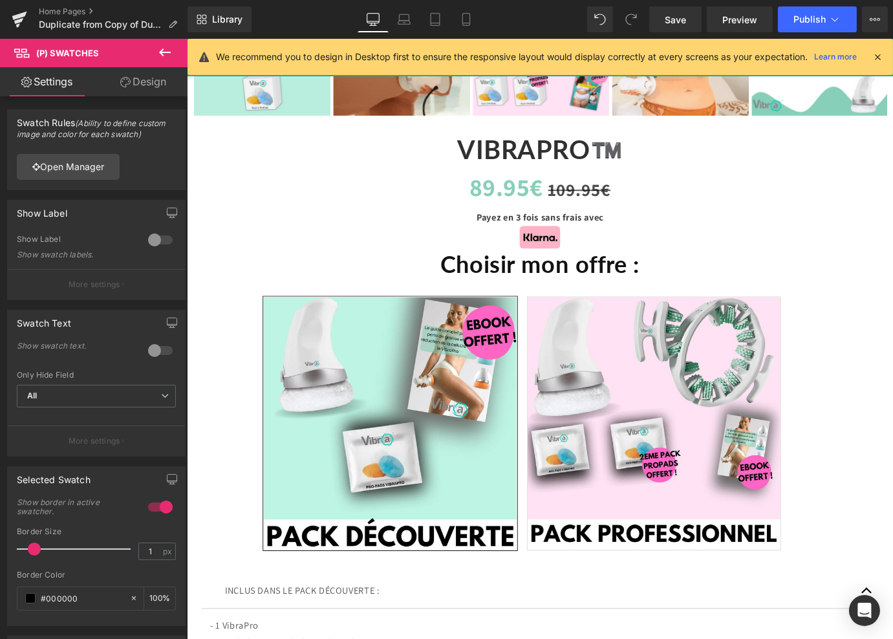
scroll to position [2223, 0]
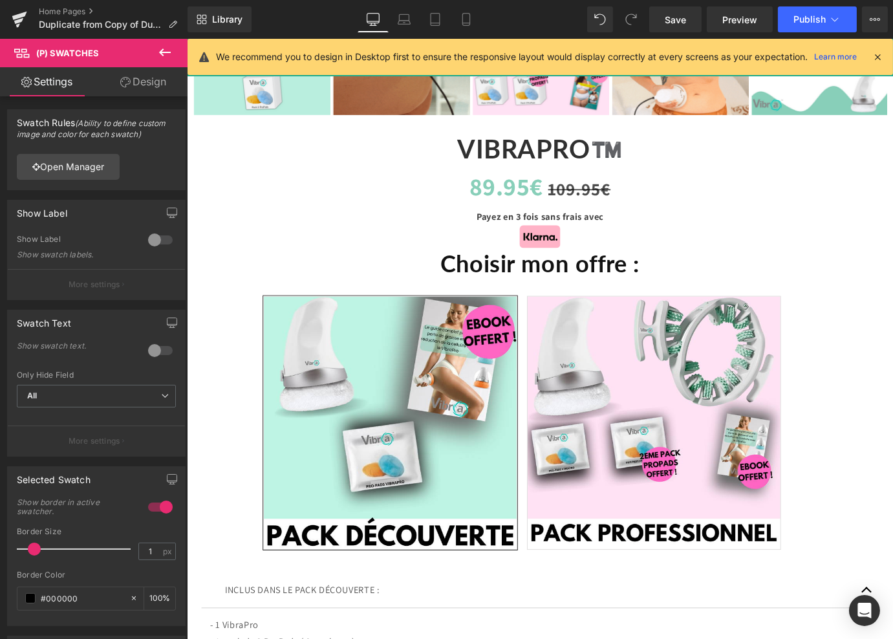
click at [402, 442] on span "PACK DÉCOUVERTE : 1 VIBRAPRO + 3 PROPADS + EBOOK OFFERT" at bounding box center [411, 464] width 281 height 281
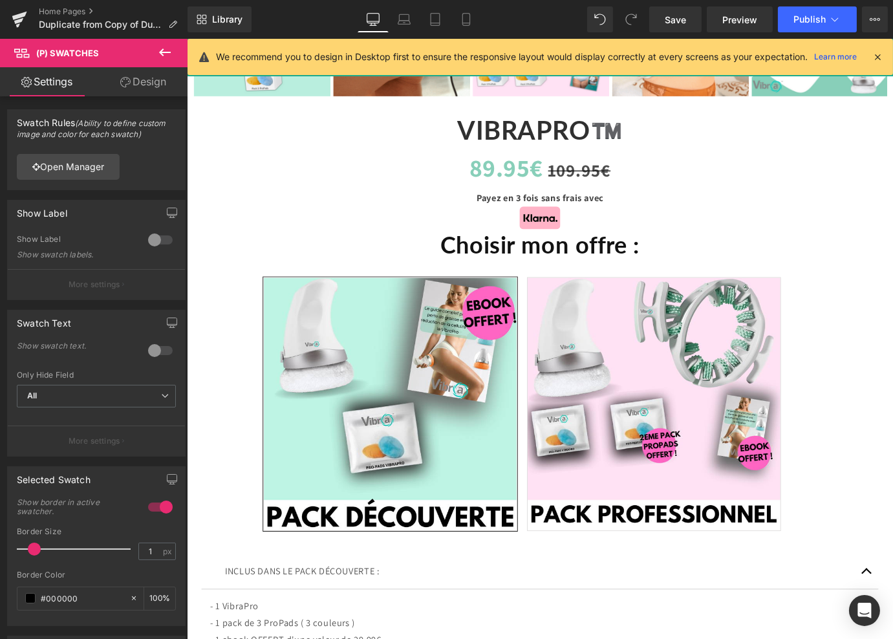
scroll to position [2250, 0]
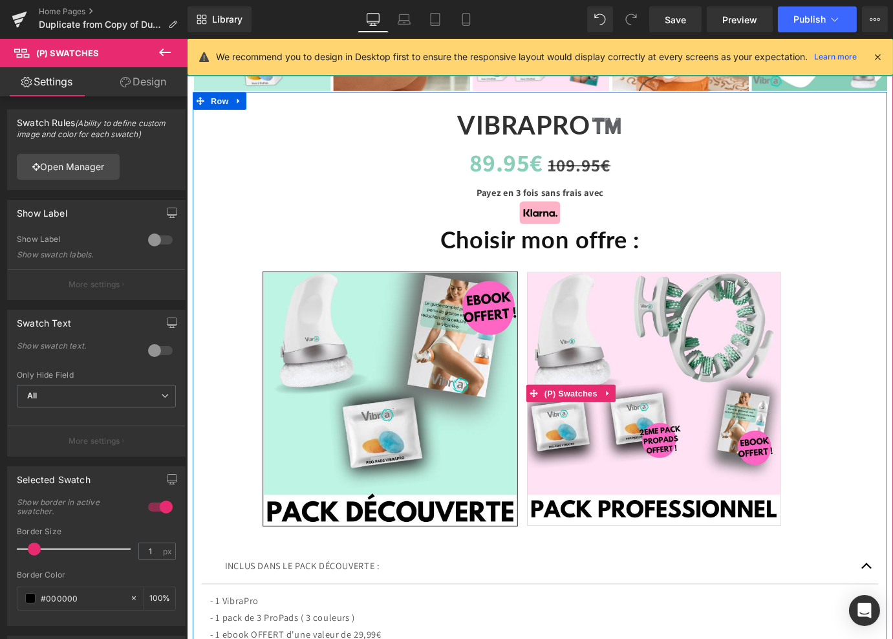
click at [692, 387] on span "PACK PRO : 1 VIBRAPRO + 1 ROLLER CELLULIFT + 3 PROPADS + 3 PROPADS OFFERT + EBO…" at bounding box center [703, 437] width 281 height 281
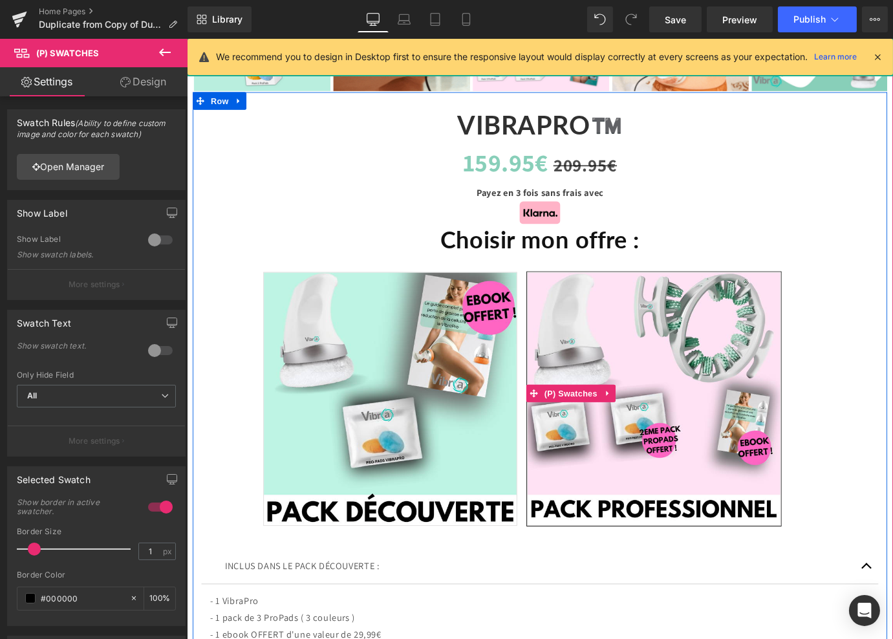
click at [424, 412] on span "PACK DÉCOUVERTE : 1 VIBRAPRO + 3 PROPADS + EBOOK OFFERT" at bounding box center [411, 437] width 281 height 281
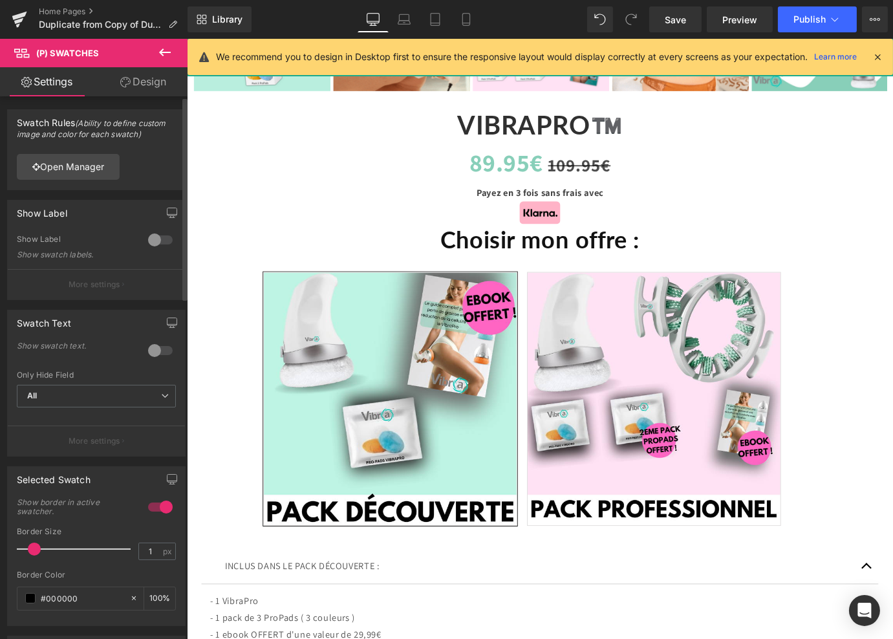
click at [152, 234] on div at bounding box center [160, 240] width 31 height 21
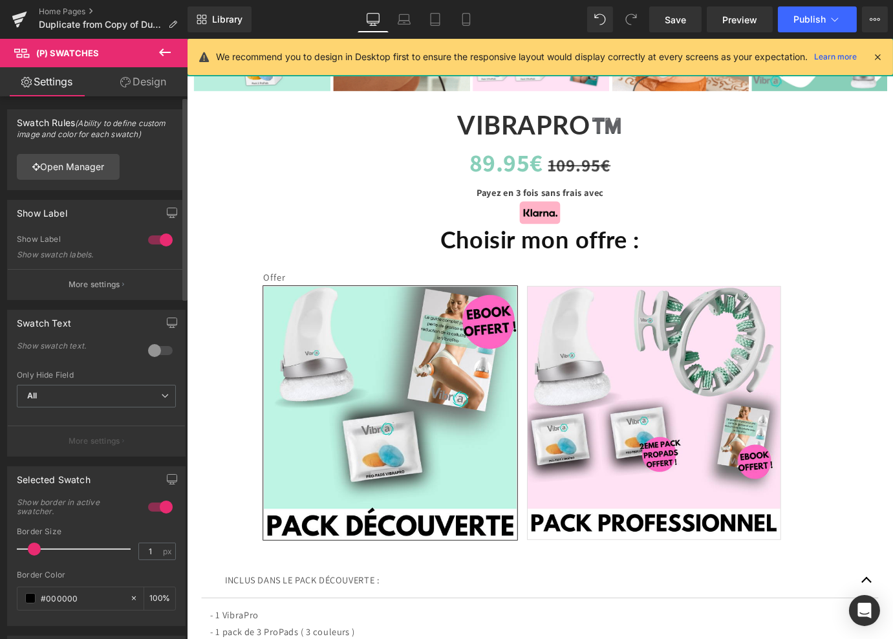
click at [155, 241] on div at bounding box center [160, 240] width 31 height 21
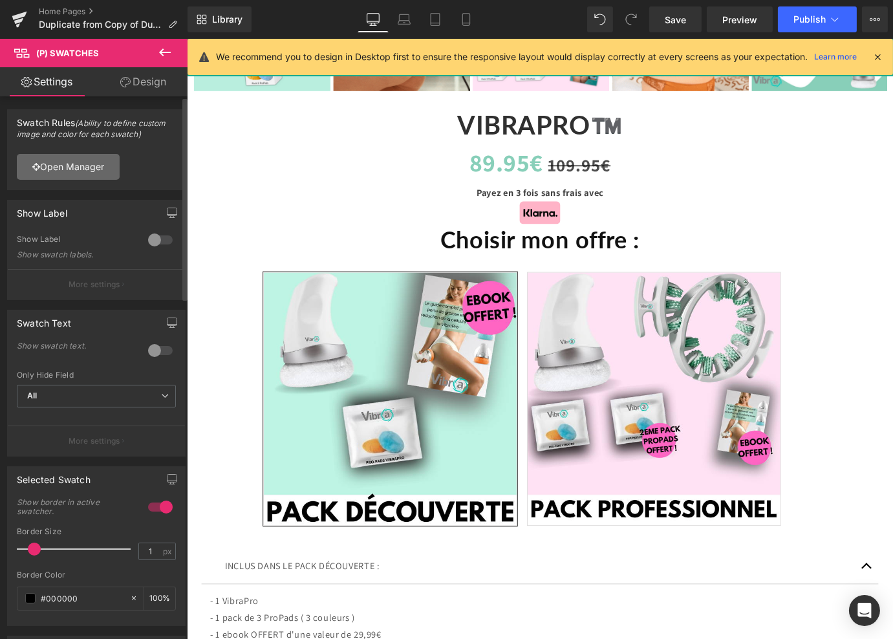
click at [69, 173] on link "Open Manager" at bounding box center [68, 167] width 103 height 26
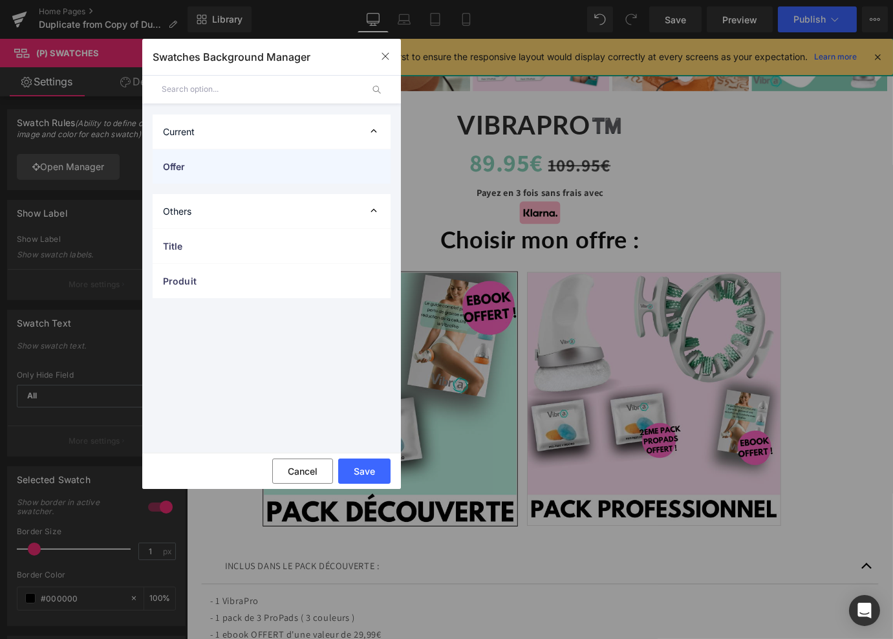
click at [197, 168] on span "Offer" at bounding box center [258, 167] width 191 height 14
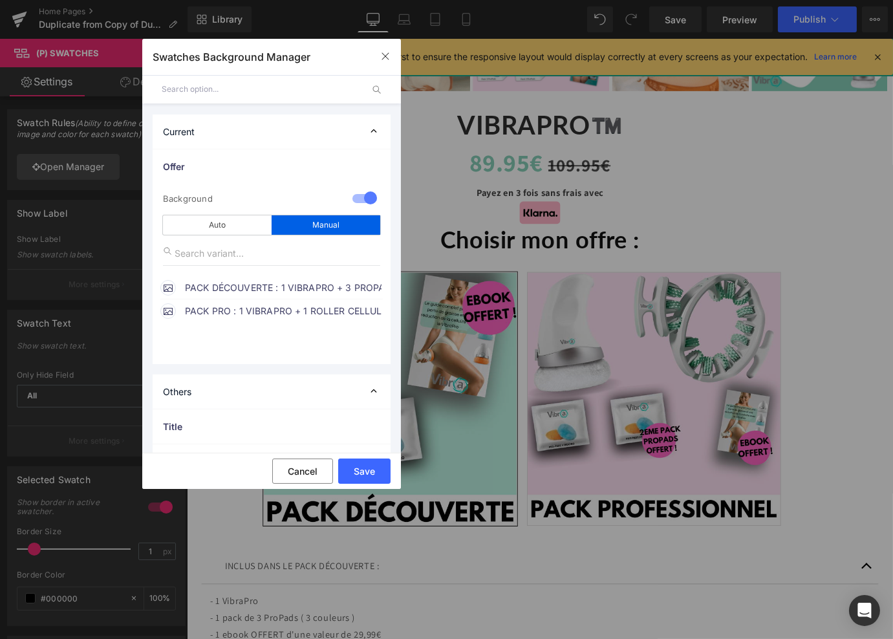
click at [217, 285] on span "PACK DÉCOUVERTE : 1 VIBRAPRO + 3 PROPADS + EBOOK OFFERT" at bounding box center [283, 288] width 197 height 16
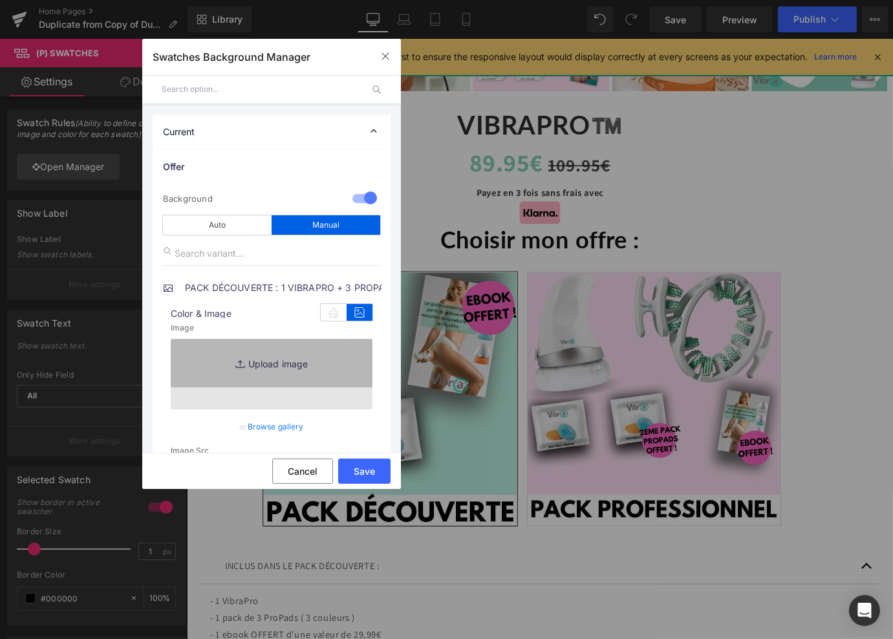
type input "[URL][DOMAIN_NAME]"
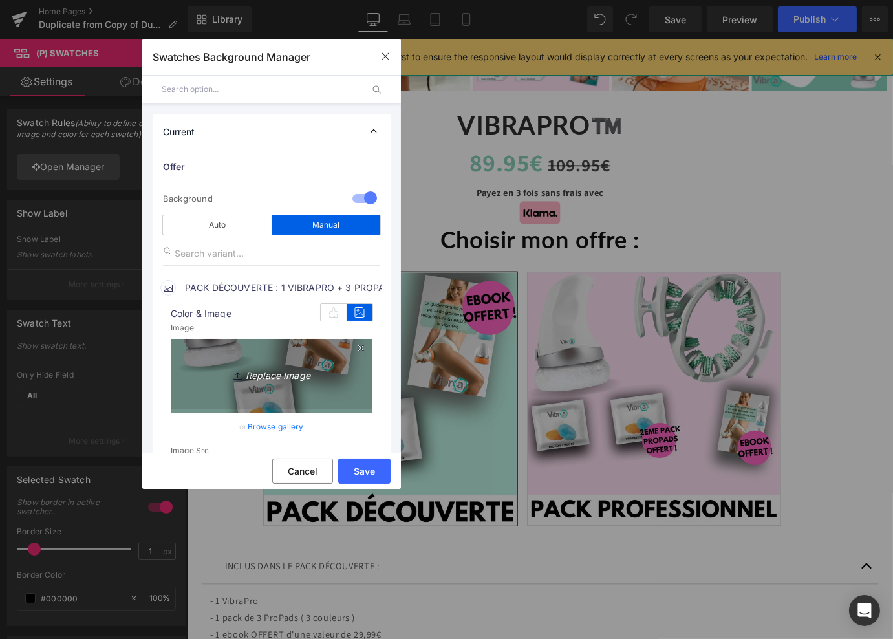
click at [251, 370] on icon "Replace Image" at bounding box center [271, 374] width 103 height 16
type input "C:\fakepath\3.png"
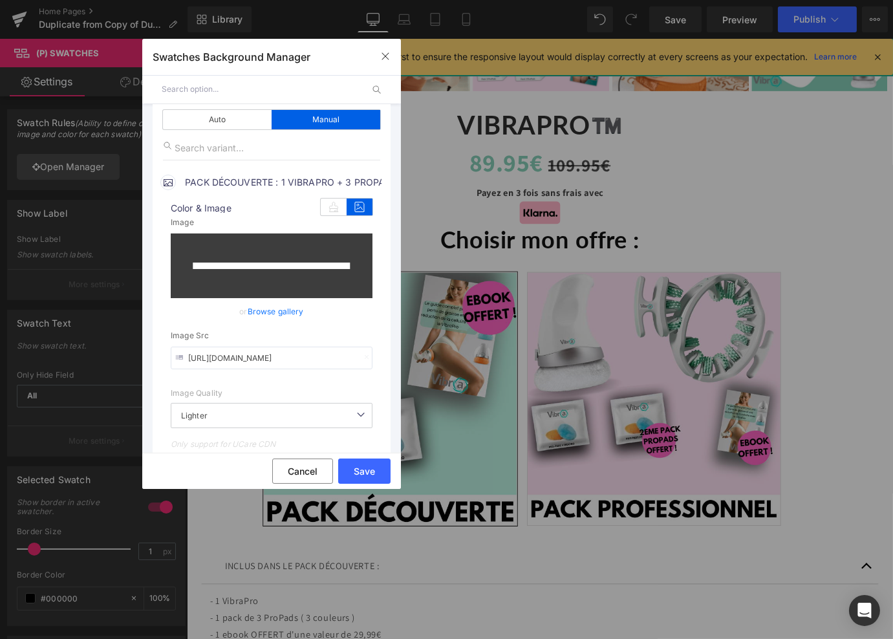
scroll to position [132, 0]
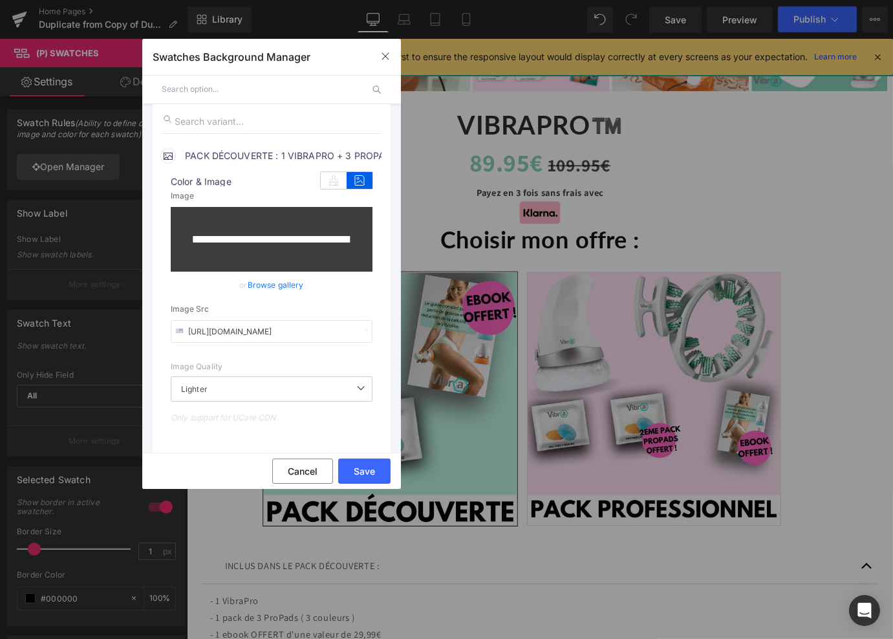
type input "[URL][DOMAIN_NAME]"
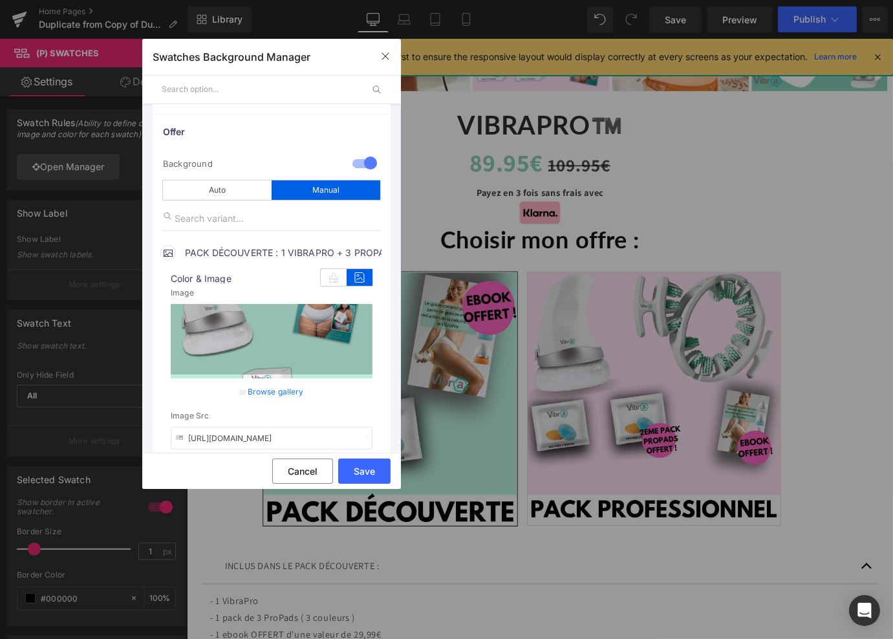
scroll to position [0, 0]
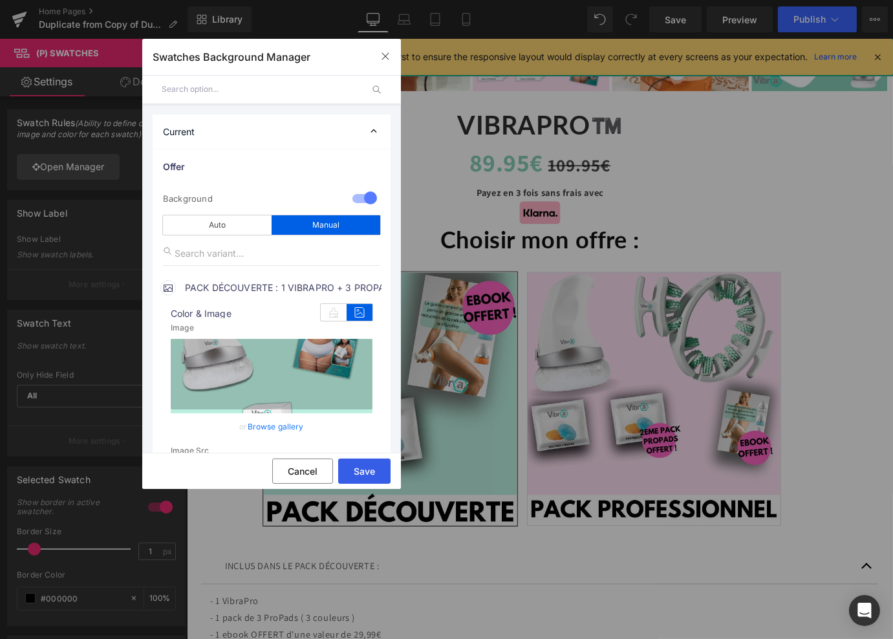
click at [356, 470] on button "Save" at bounding box center [364, 471] width 52 height 25
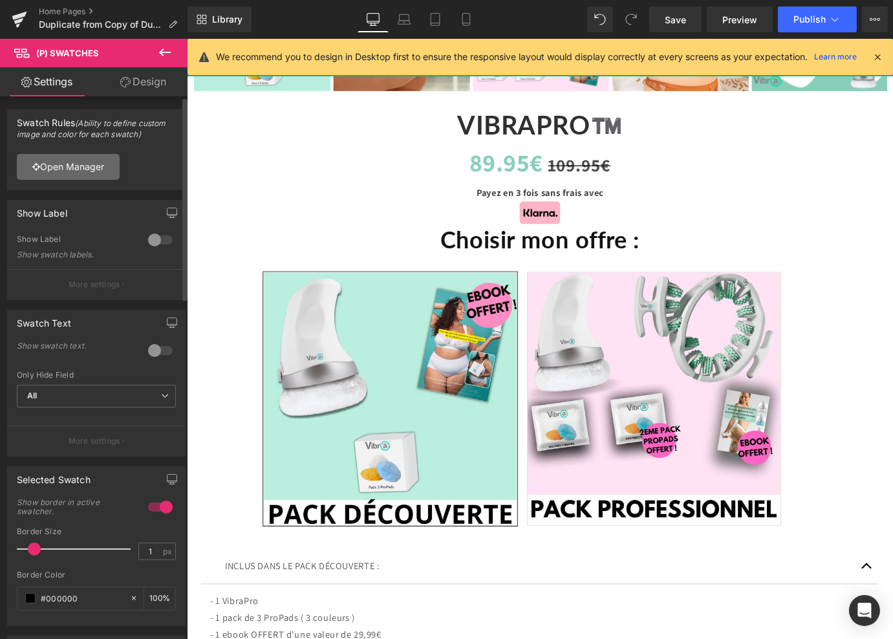
click at [43, 170] on link "Open Manager" at bounding box center [68, 167] width 103 height 26
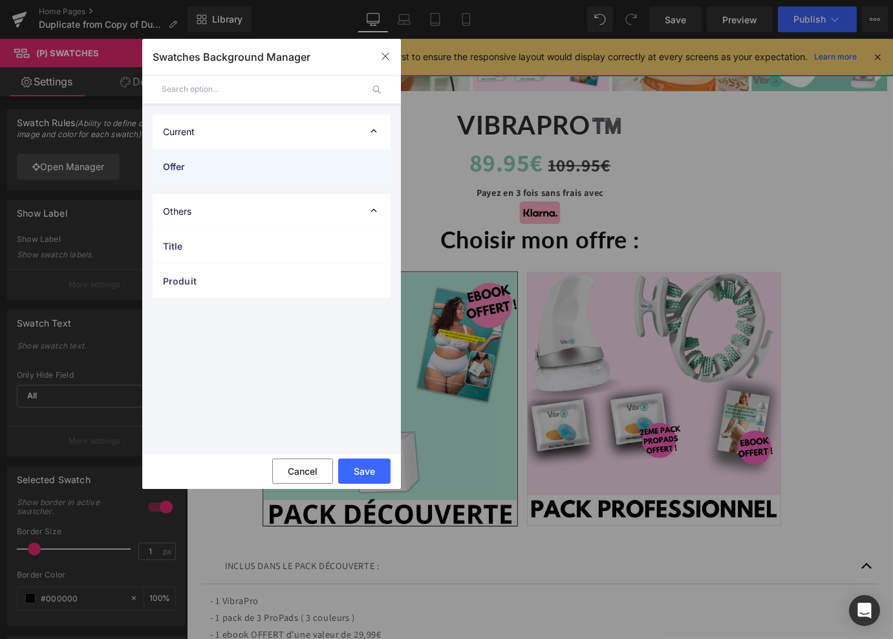
click at [200, 158] on div "Offer" at bounding box center [272, 166] width 238 height 34
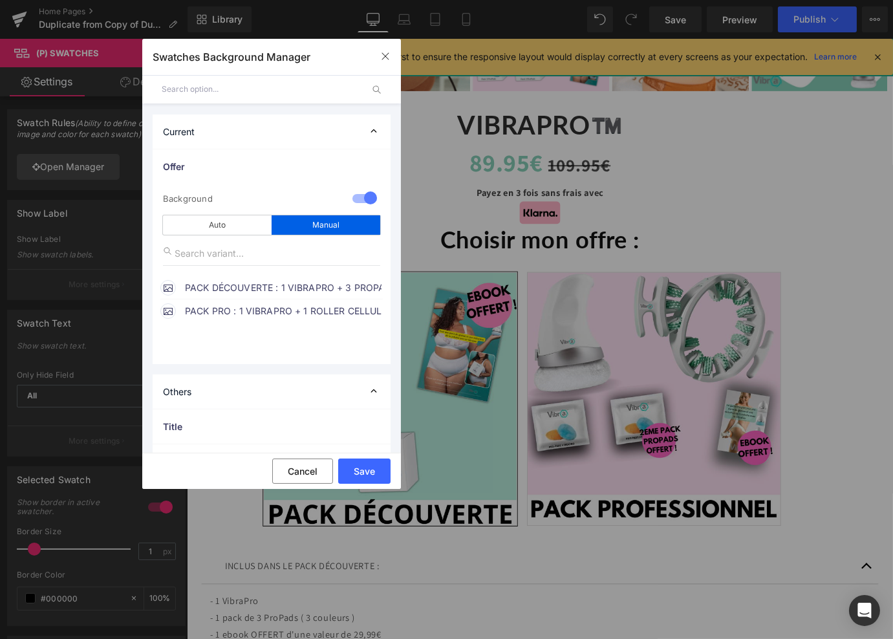
click at [224, 313] on span "PACK PRO : 1 VIBRAPRO + 1 ROLLER CELLULIFT + 3 PROPADS + 3 PROPADS OFFERT + EBO…" at bounding box center [283, 311] width 197 height 16
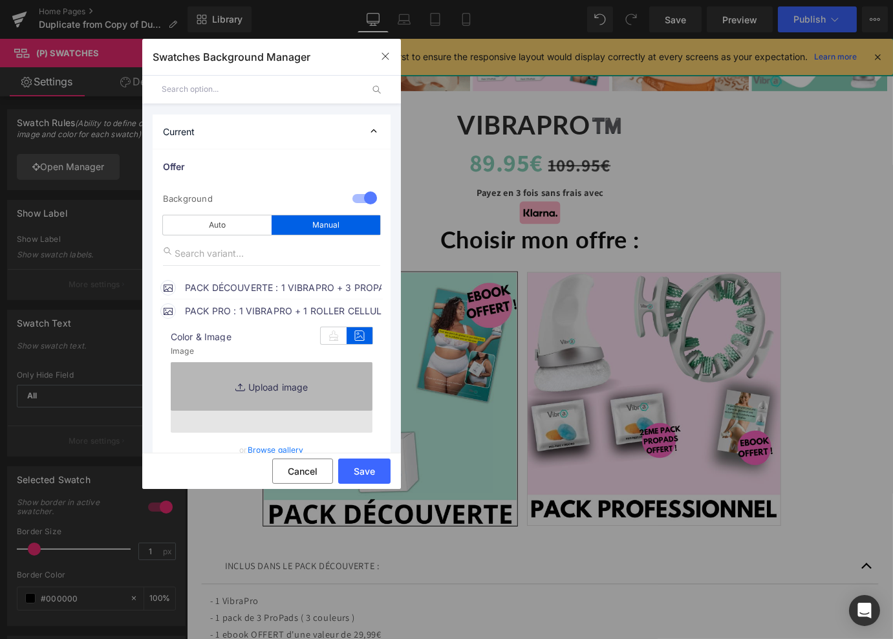
click at [250, 386] on link "Replace Image" at bounding box center [272, 397] width 202 height 71
type input "[URL][DOMAIN_NAME]"
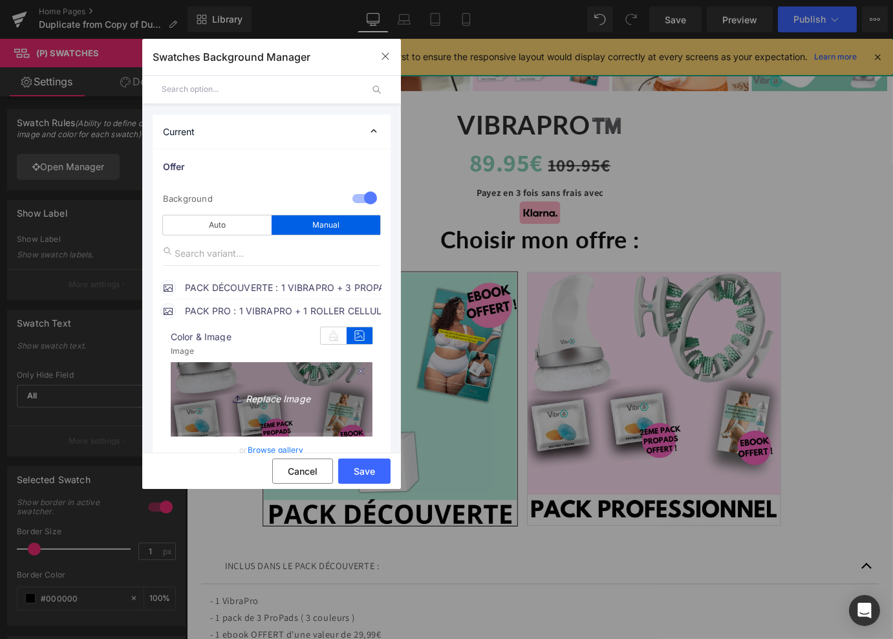
type input "C:\fakepath\4.png"
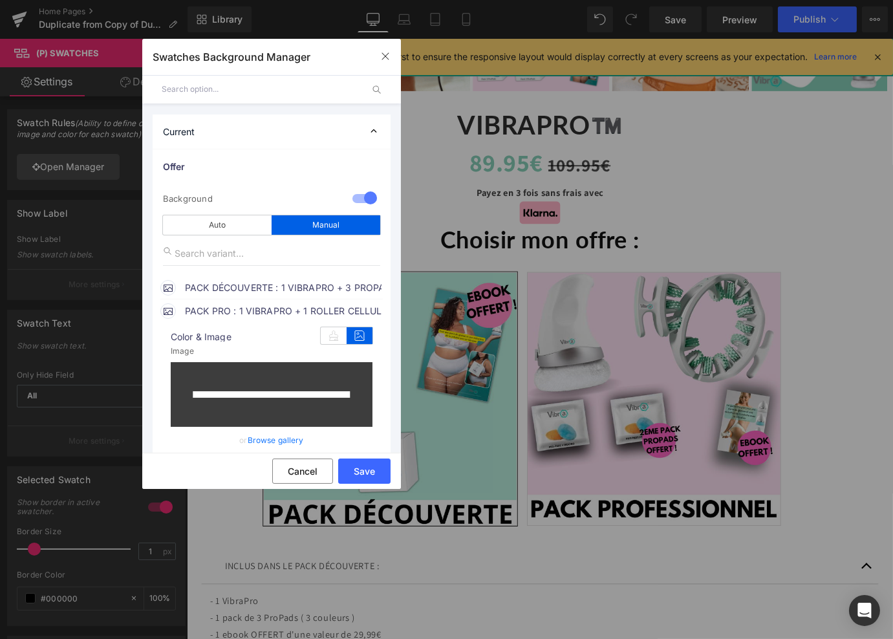
type input "[URL][DOMAIN_NAME]"
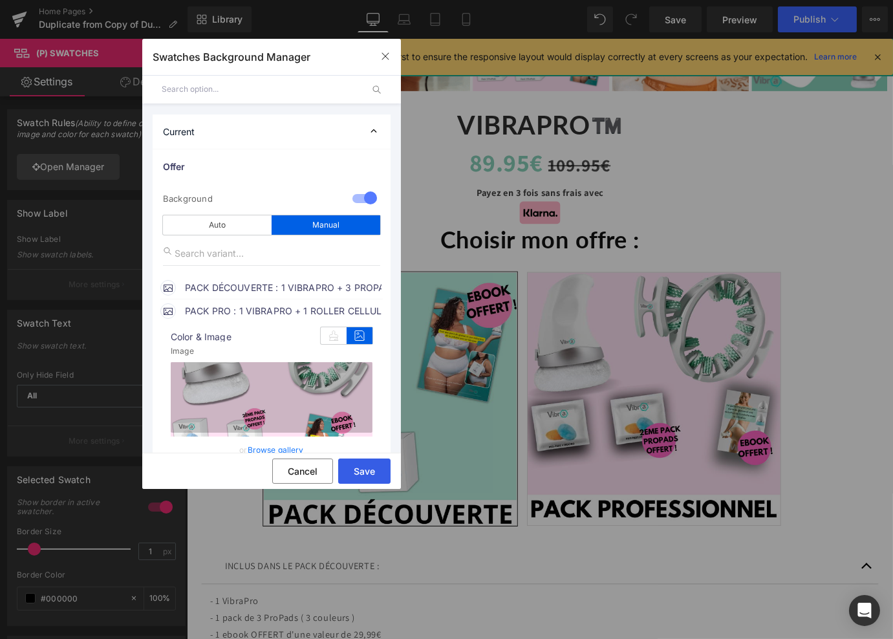
click at [358, 475] on button "Save" at bounding box center [364, 471] width 52 height 25
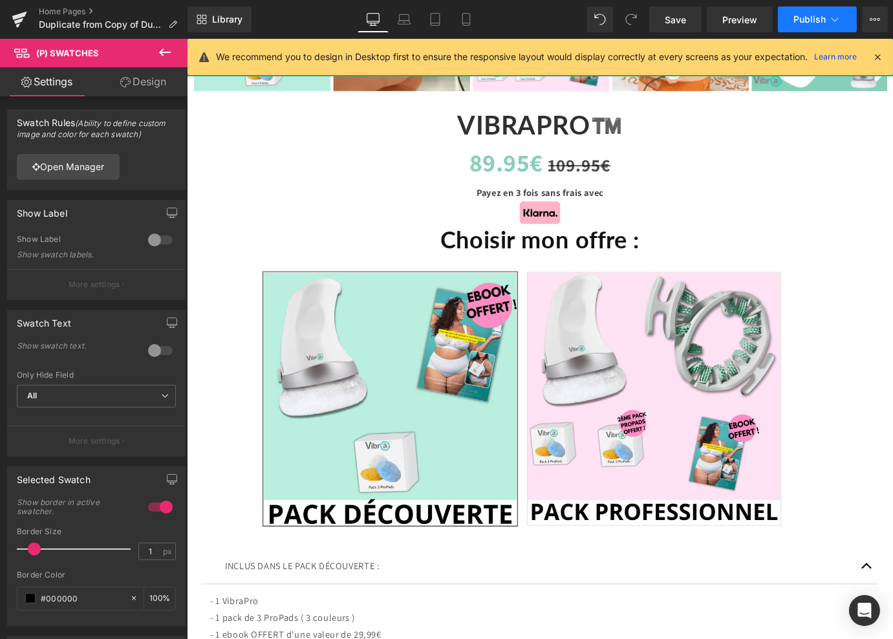
click at [808, 23] on span "Publish" at bounding box center [810, 19] width 32 height 10
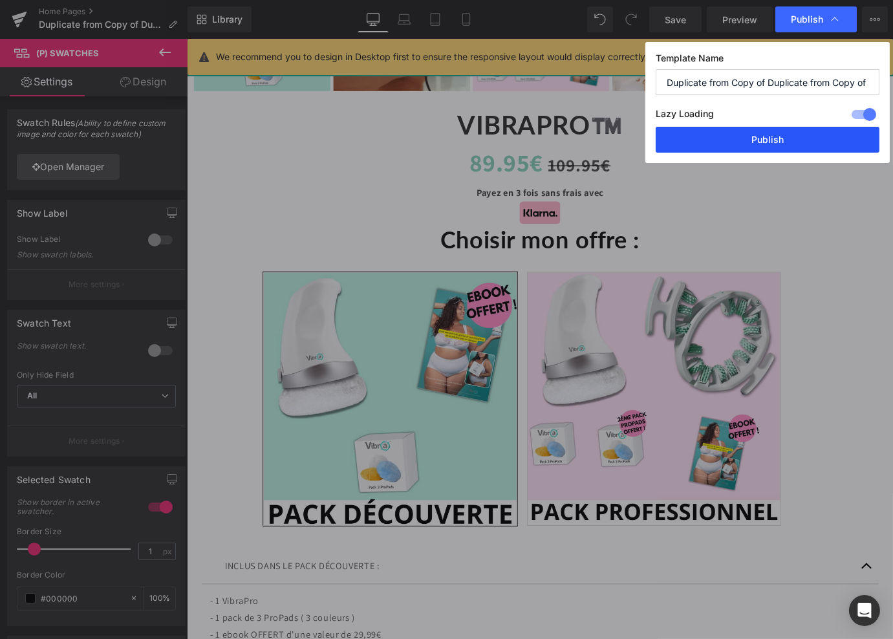
click at [763, 136] on button "Publish" at bounding box center [768, 140] width 224 height 26
